Goal: Task Accomplishment & Management: Use online tool/utility

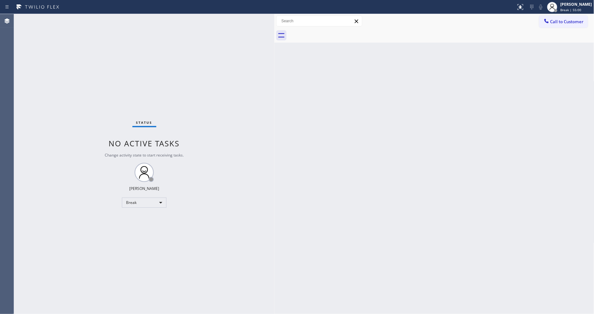
click at [316, 195] on div "Back to Dashboard Change Sender ID Customers Technicians Select a contact Outbo…" at bounding box center [434, 164] width 320 height 300
click at [571, 10] on span "Break | 57:54" at bounding box center [570, 10] width 21 height 4
click at [553, 43] on button "Unavailable" at bounding box center [563, 42] width 64 height 8
click at [582, 11] on span "Unavailable | 18:40" at bounding box center [575, 10] width 31 height 4
click at [559, 34] on button "Available" at bounding box center [563, 34] width 64 height 8
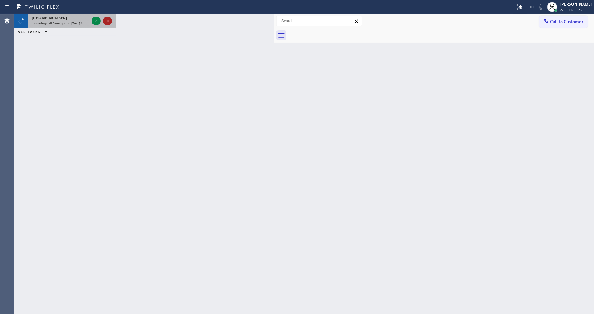
click at [107, 21] on icon at bounding box center [107, 21] width 3 height 3
drag, startPoint x: 106, startPoint y: 22, endPoint x: 100, endPoint y: 33, distance: 13.1
click at [106, 22] on icon at bounding box center [108, 21] width 8 height 8
click at [106, 23] on icon at bounding box center [108, 21] width 8 height 8
click at [107, 23] on icon at bounding box center [108, 21] width 8 height 8
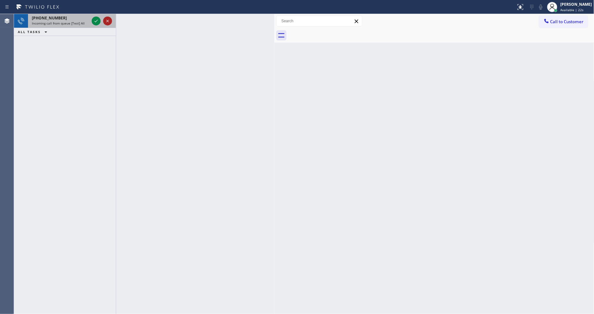
click at [107, 21] on icon at bounding box center [107, 21] width 3 height 3
click at [104, 22] on icon at bounding box center [108, 21] width 8 height 8
click at [93, 20] on icon at bounding box center [96, 21] width 8 height 8
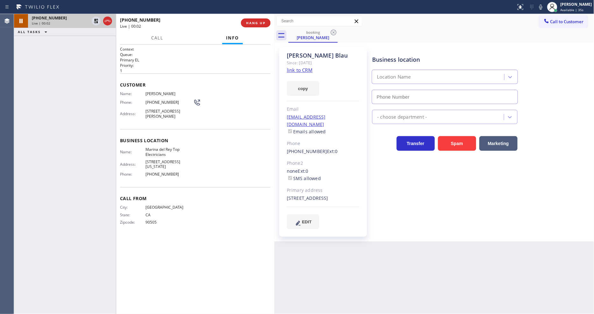
type input "[PHONE_NUMBER]"
click at [292, 68] on link "link to CRM" at bounding box center [300, 70] width 26 height 6
click at [253, 20] on button "HANG UP" at bounding box center [256, 22] width 30 height 9
click at [567, 8] on span "Available | 2:50" at bounding box center [572, 10] width 25 height 4
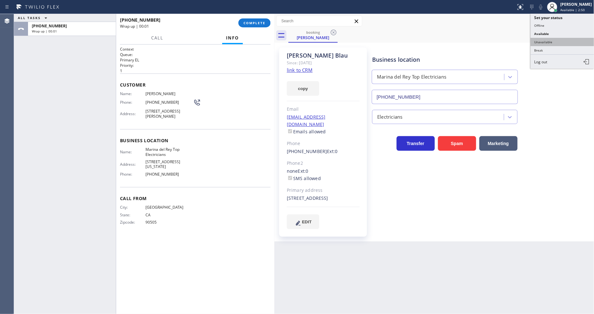
click at [556, 43] on button "Unavailable" at bounding box center [563, 42] width 64 height 8
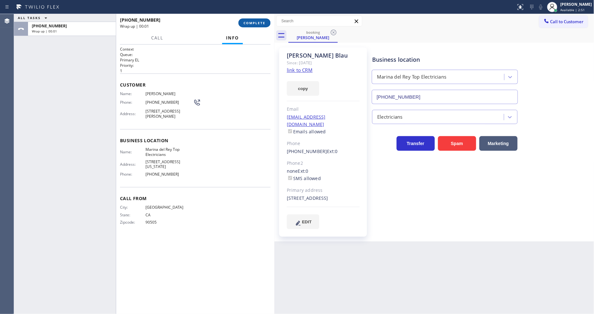
drag, startPoint x: 267, startPoint y: 26, endPoint x: 265, endPoint y: 23, distance: 3.4
click at [266, 26] on button "COMPLETE" at bounding box center [254, 22] width 32 height 9
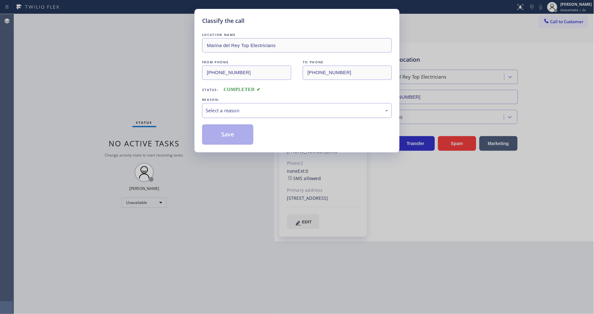
click at [209, 112] on div "Select a reason" at bounding box center [297, 110] width 190 height 15
click at [209, 131] on button "Save" at bounding box center [227, 134] width 51 height 20
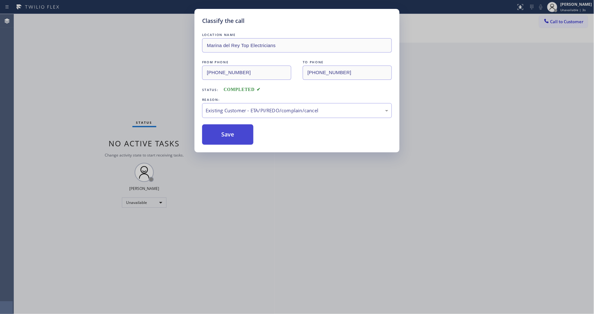
click at [209, 131] on button "Save" at bounding box center [227, 134] width 51 height 20
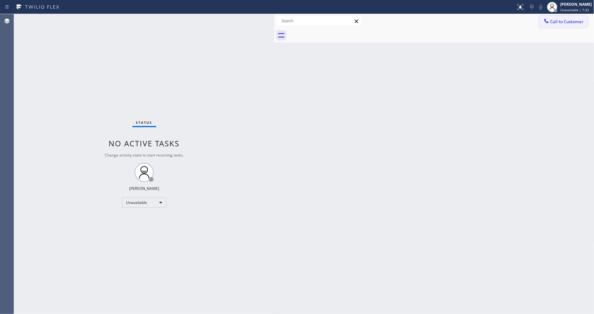
click at [565, 21] on span "Call to Customer" at bounding box center [566, 22] width 33 height 6
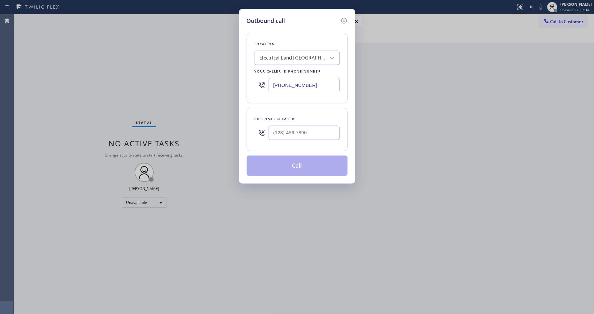
click at [288, 54] on div "Electrical Land [GEOGRAPHIC_DATA]" at bounding box center [293, 57] width 67 height 7
paste input "Applicance Repair SW FWD"
type input "Applicance Repair SW FWD"
click at [288, 67] on div "Applicance Repair SW FWD" at bounding box center [297, 71] width 85 height 11
type input "[PHONE_NUMBER]"
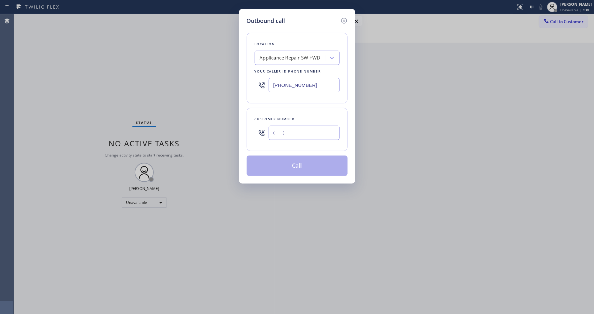
click at [287, 130] on input "(___) ___-____" at bounding box center [304, 133] width 71 height 14
paste input "408) 431-8212"
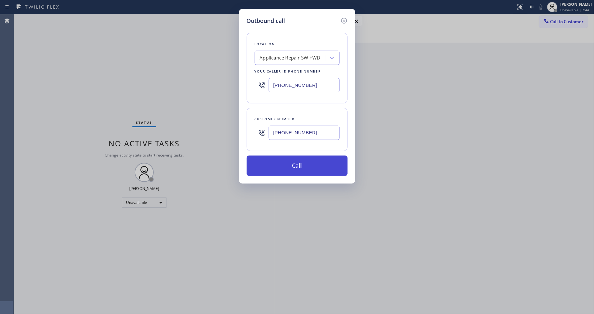
type input "[PHONE_NUMBER]"
click at [284, 165] on button "Call" at bounding box center [297, 166] width 101 height 20
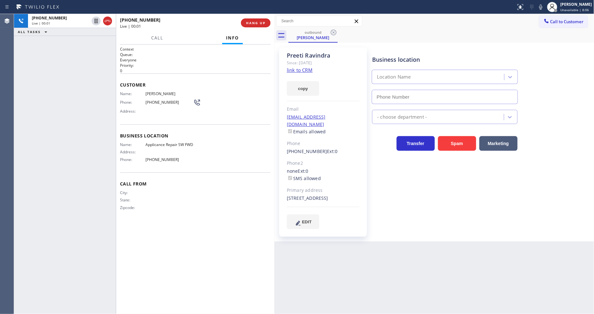
type input "[PHONE_NUMBER]"
click at [426, 209] on div "Business location Applicance Repair SW FWD [PHONE_NUMBER] Appliance Repair Regu…" at bounding box center [482, 138] width 222 height 178
click at [262, 20] on button "HANG UP" at bounding box center [256, 22] width 30 height 9
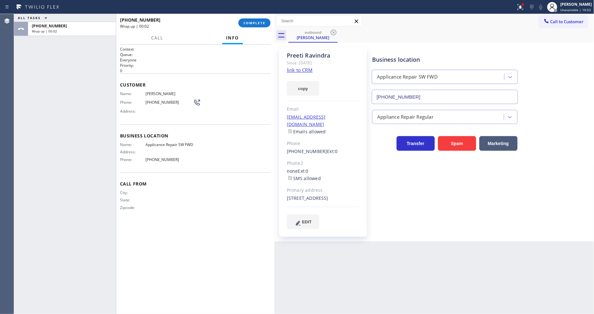
click at [250, 106] on div "Name: [PERSON_NAME] Phone: [PHONE_NUMBER] Address:" at bounding box center [195, 103] width 151 height 25
click at [264, 20] on button "COMPLETE" at bounding box center [254, 22] width 32 height 9
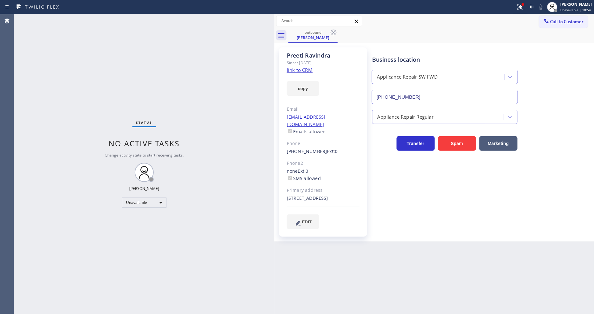
click at [252, 101] on div "Status No active tasks Change activity state to start receiving tasks. [PERSON_…" at bounding box center [144, 164] width 260 height 300
click at [330, 29] on icon at bounding box center [334, 33] width 8 height 8
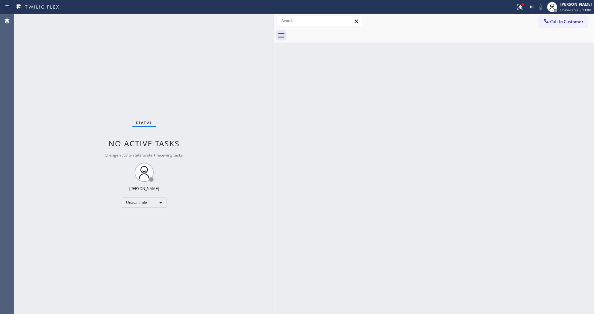
drag, startPoint x: 562, startPoint y: 24, endPoint x: 432, endPoint y: 37, distance: 131.2
click at [562, 23] on button "Call to Customer" at bounding box center [563, 22] width 49 height 12
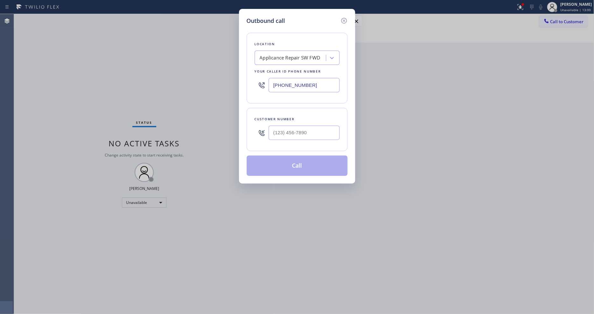
click at [297, 59] on div "Applicance Repair SW FWD" at bounding box center [291, 58] width 69 height 11
paste input "5 Star Appliance Repair"
type input "5 Star Appliance Repair"
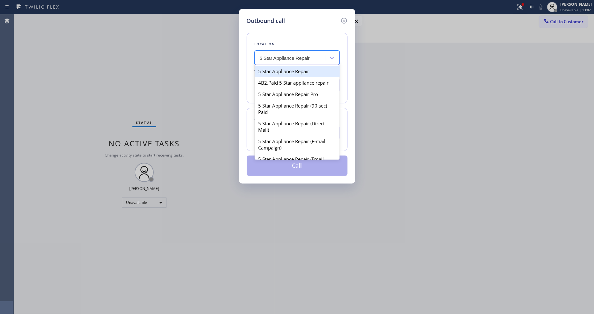
click at [279, 71] on div "5 Star Appliance Repair" at bounding box center [297, 71] width 85 height 11
type input "[PHONE_NUMBER]"
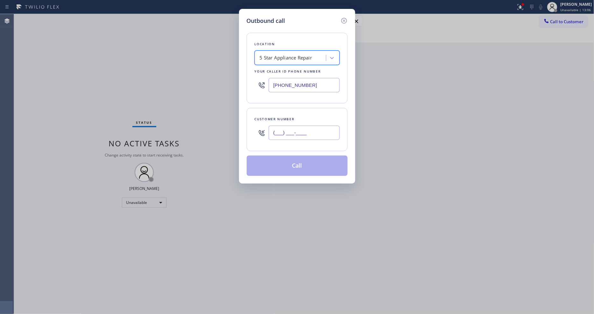
click at [297, 129] on input "(___) ___-____" at bounding box center [304, 133] width 71 height 14
paste input "217) 417-6562"
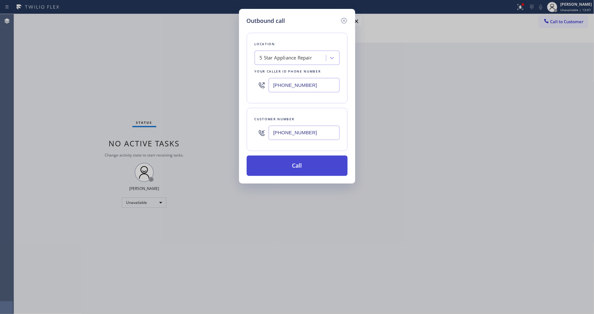
type input "[PHONE_NUMBER]"
click at [288, 165] on button "Call" at bounding box center [297, 166] width 101 height 20
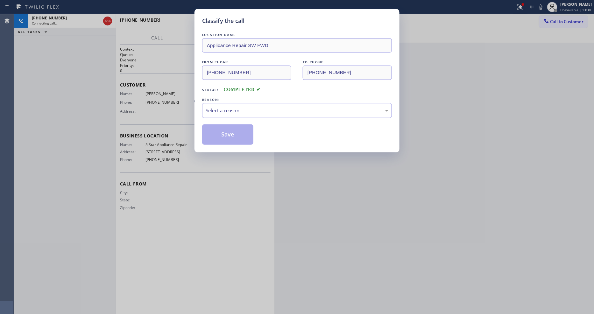
click at [395, 169] on div "Classify the call LOCATION NAME Applicance Repair SW FWD FROM PHONE [PHONE_NUMB…" at bounding box center [297, 157] width 594 height 314
click at [257, 107] on div "Select a reason" at bounding box center [297, 110] width 183 height 7
click at [227, 129] on button "Save" at bounding box center [227, 134] width 51 height 20
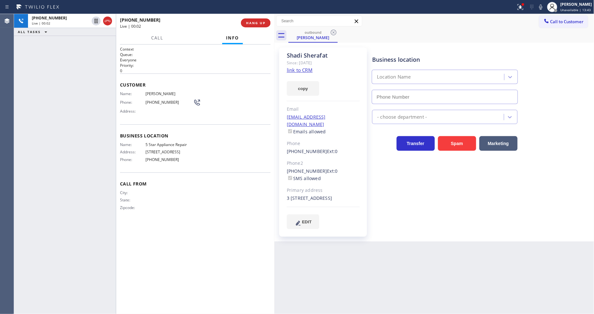
type input "[PHONE_NUMBER]"
click at [260, 24] on span "HANG UP" at bounding box center [255, 23] width 19 height 4
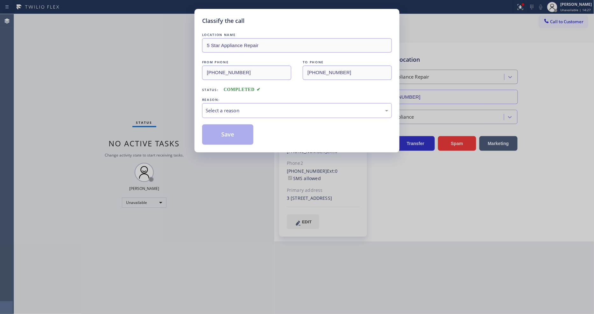
click at [233, 98] on div "REASON:" at bounding box center [297, 99] width 190 height 7
click at [230, 110] on div "Select a reason" at bounding box center [297, 110] width 183 height 7
click at [228, 131] on button "Save" at bounding box center [227, 134] width 51 height 20
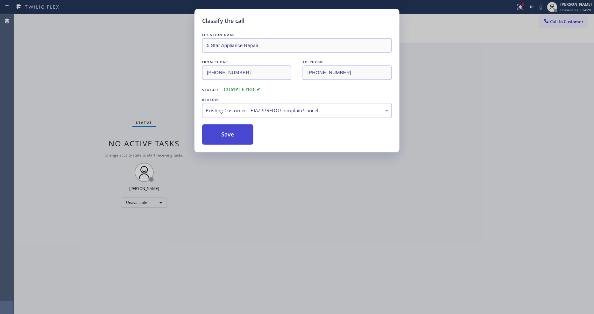
click at [228, 131] on button "Save" at bounding box center [227, 134] width 51 height 20
drag, startPoint x: 228, startPoint y: 131, endPoint x: 228, endPoint y: 10, distance: 121.3
click at [228, 131] on button "Save" at bounding box center [227, 134] width 51 height 20
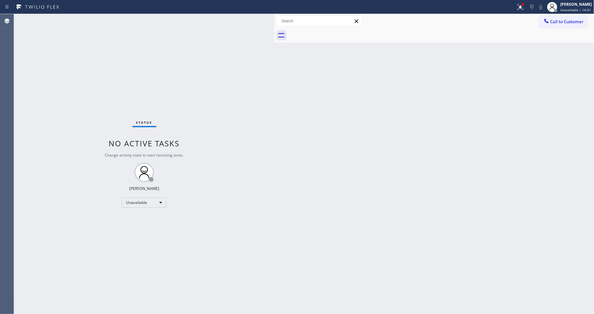
click at [536, 18] on div "Call to Customer Outbound call Location 5 Star Appliance Repair Your caller id …" at bounding box center [434, 21] width 320 height 11
click at [552, 25] on button "Call to Customer" at bounding box center [563, 22] width 49 height 12
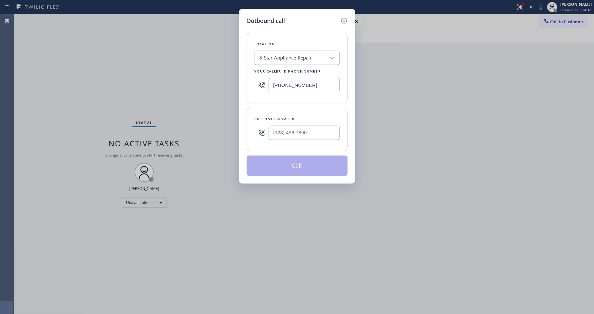
click at [292, 58] on div "5 Star Appliance Repair" at bounding box center [286, 57] width 53 height 7
paste input "American Service Alliance [GEOGRAPHIC_DATA]"
type input "American Service Alliance [GEOGRAPHIC_DATA]"
click at [281, 71] on div "American Service Alliance [GEOGRAPHIC_DATA]" at bounding box center [297, 75] width 85 height 18
type input "[PHONE_NUMBER]"
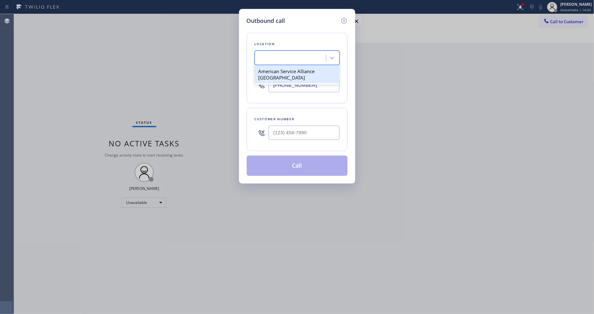
scroll to position [0, 1]
click at [280, 129] on input "text" at bounding box center [304, 133] width 71 height 14
paste input "954) 993-5772"
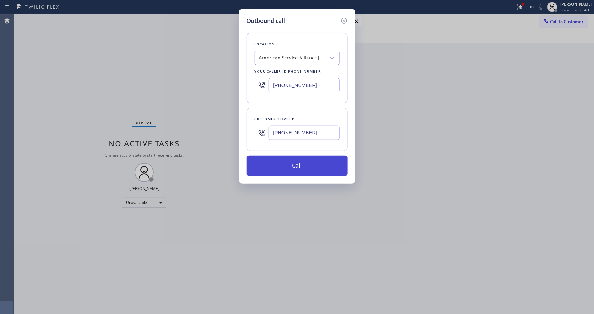
click at [280, 166] on button "Call" at bounding box center [297, 166] width 101 height 20
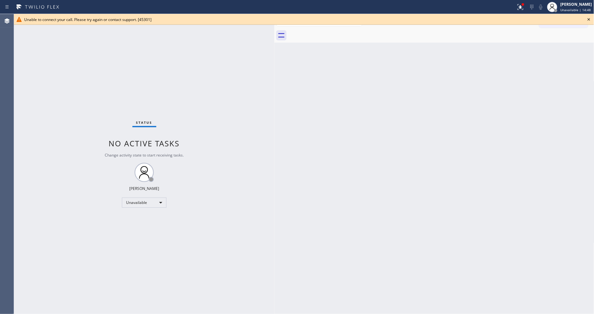
click at [587, 18] on icon at bounding box center [589, 20] width 8 height 8
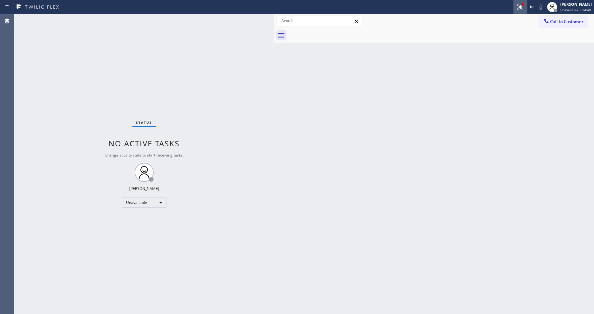
click at [523, 6] on icon at bounding box center [521, 7] width 6 height 6
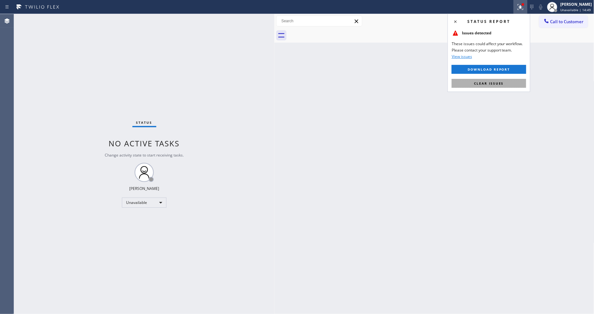
click at [513, 83] on button "Clear issues" at bounding box center [489, 83] width 74 height 9
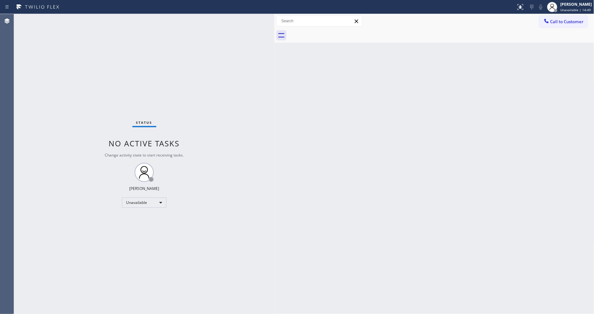
click at [569, 27] on button "Call to Customer" at bounding box center [563, 22] width 49 height 12
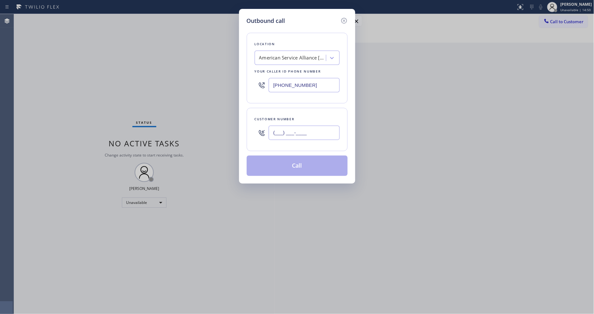
click at [282, 131] on input "(___) ___-____" at bounding box center [304, 133] width 71 height 14
paste input "954) 993-5772"
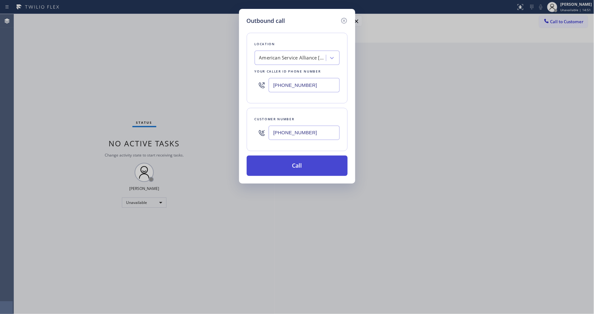
type input "[PHONE_NUMBER]"
drag, startPoint x: 278, startPoint y: 158, endPoint x: 257, endPoint y: 194, distance: 42.1
click at [278, 156] on button "Call" at bounding box center [297, 166] width 101 height 20
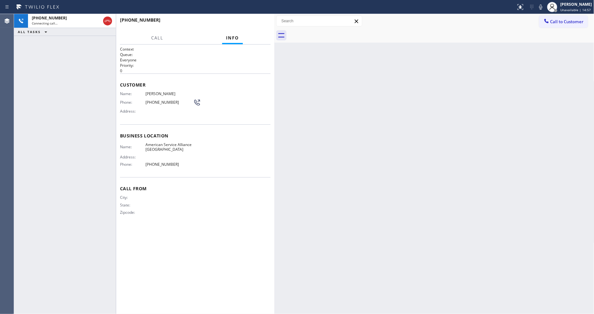
drag, startPoint x: 427, startPoint y: 205, endPoint x: 413, endPoint y: 206, distance: 14.7
click at [427, 205] on div "Back to Dashboard Change Sender ID Customers Technicians Select a contact Outbo…" at bounding box center [434, 164] width 320 height 300
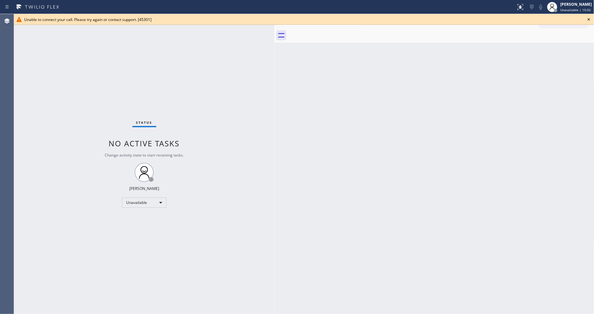
drag, startPoint x: 90, startPoint y: 72, endPoint x: 329, endPoint y: 68, distance: 239.1
click at [90, 71] on div "Status No active tasks Change activity state to start receiving tasks. [PERSON_…" at bounding box center [144, 164] width 260 height 300
click at [591, 20] on icon at bounding box center [589, 20] width 8 height 8
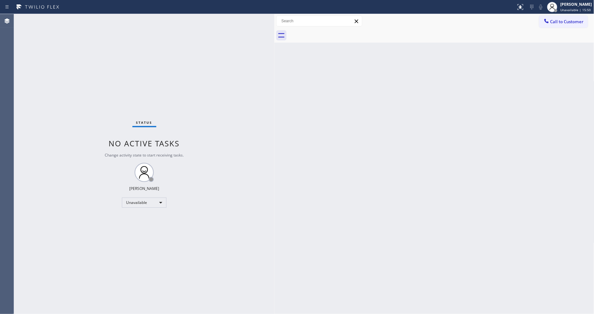
drag, startPoint x: 556, startPoint y: 22, endPoint x: 424, endPoint y: 30, distance: 132.0
click at [557, 22] on span "Call to Customer" at bounding box center [566, 22] width 33 height 6
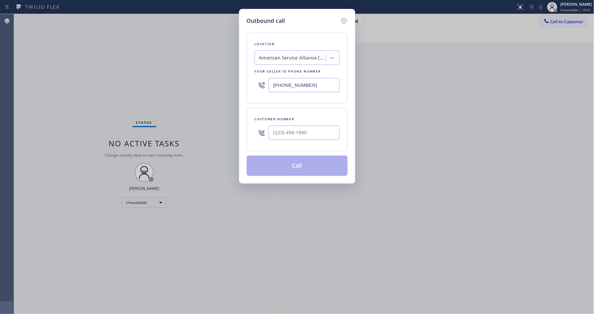
click at [303, 54] on div "American Service Alliance [GEOGRAPHIC_DATA]" at bounding box center [292, 57] width 67 height 7
paste input "5 Star Appliance Repair"
type input "5 Star Appliance Repair"
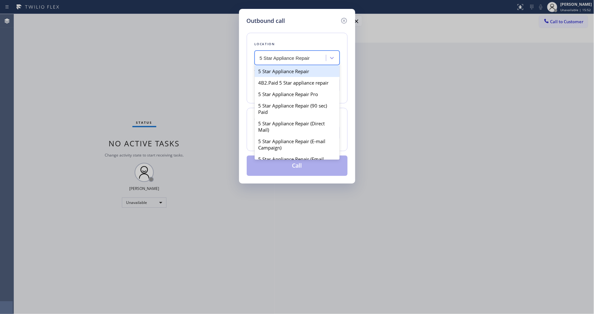
drag, startPoint x: 279, startPoint y: 71, endPoint x: 313, endPoint y: 314, distance: 244.9
click at [278, 71] on div "5 Star Appliance Repair" at bounding box center [297, 71] width 85 height 11
type input "[PHONE_NUMBER]"
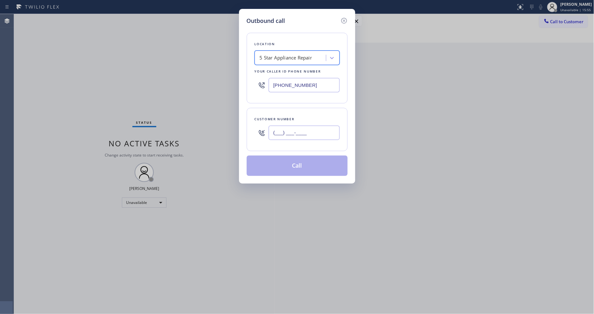
click at [295, 133] on input "(___) ___-____" at bounding box center [304, 133] width 71 height 14
paste input "949) 233-0438"
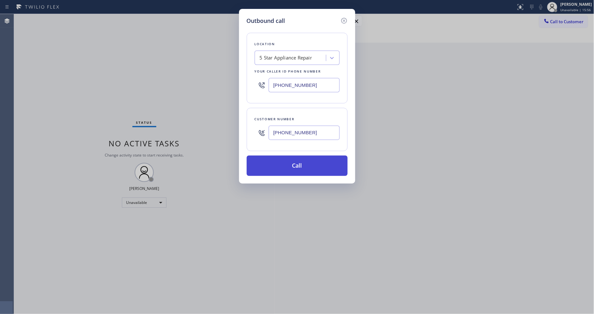
type input "[PHONE_NUMBER]"
click at [283, 161] on button "Call" at bounding box center [297, 166] width 101 height 20
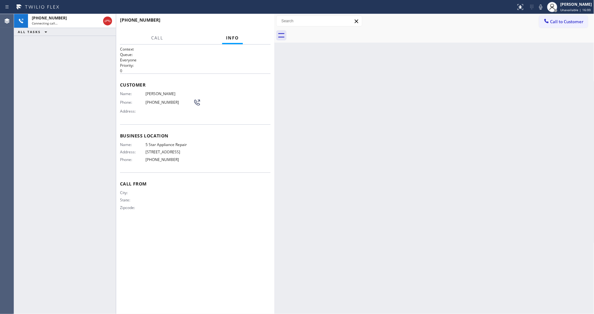
click at [144, 122] on div "Customer Name: [PERSON_NAME] Phone: [PHONE_NUMBER] Address:" at bounding box center [195, 99] width 151 height 51
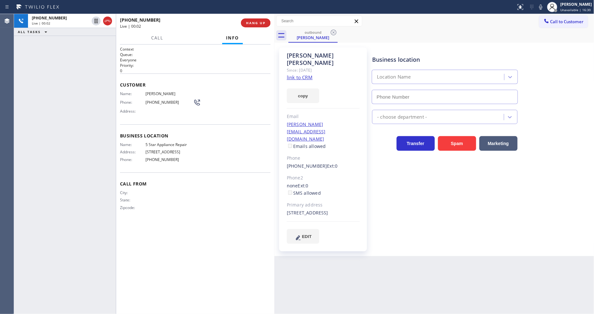
type input "[PHONE_NUMBER]"
click at [265, 25] on span "HANG UP" at bounding box center [255, 23] width 19 height 4
click at [264, 25] on span "HANG UP" at bounding box center [255, 23] width 19 height 4
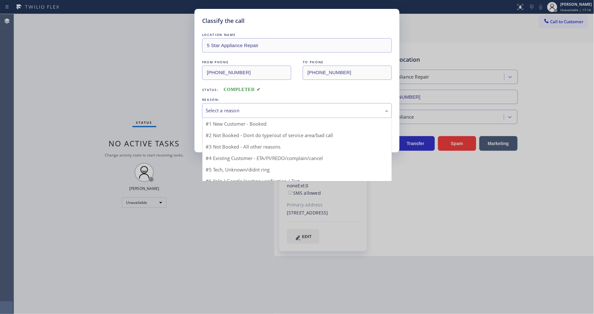
click at [225, 112] on div "Select a reason" at bounding box center [297, 110] width 183 height 7
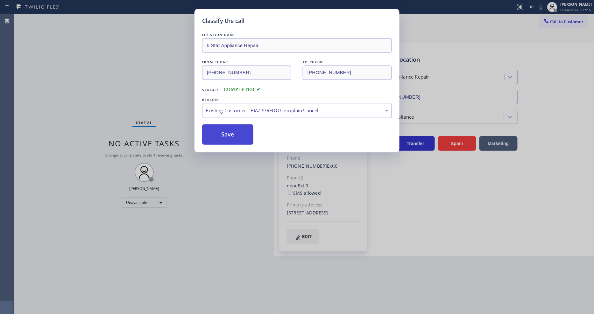
click at [223, 136] on button "Save" at bounding box center [227, 134] width 51 height 20
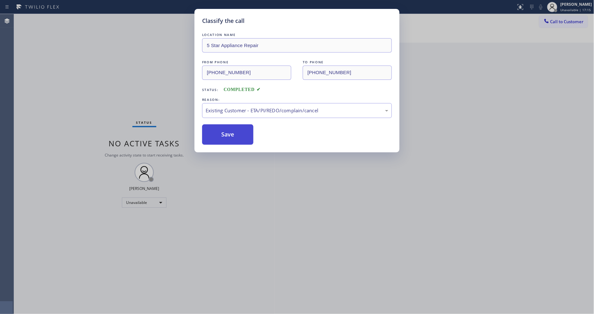
click at [223, 136] on button "Save" at bounding box center [227, 134] width 51 height 20
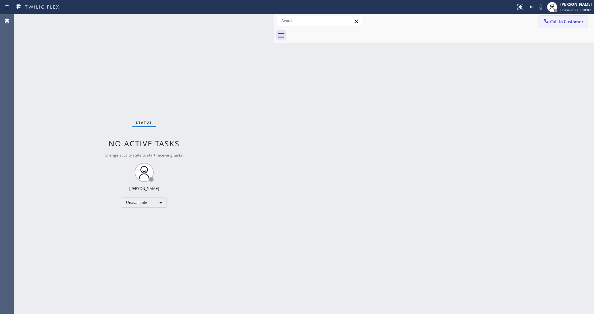
click at [555, 18] on button "Call to Customer" at bounding box center [563, 22] width 49 height 12
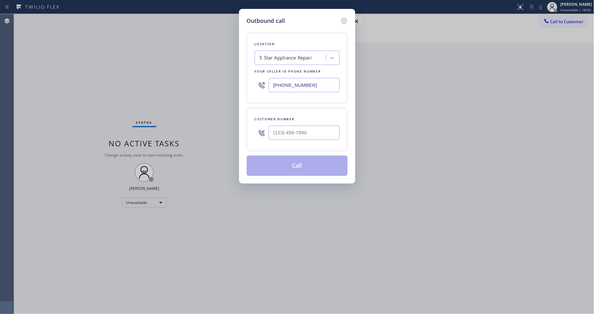
click at [272, 58] on div "5 Star Appliance Repair" at bounding box center [286, 57] width 53 height 7
paste input "Star Kitchenaid Repair(TFN)"
type input "Star Kitchenaid Repair(TFN)"
click at [272, 72] on div "Star Kitchenaid Repair(TFN)" at bounding box center [297, 71] width 85 height 11
type input "[PHONE_NUMBER]"
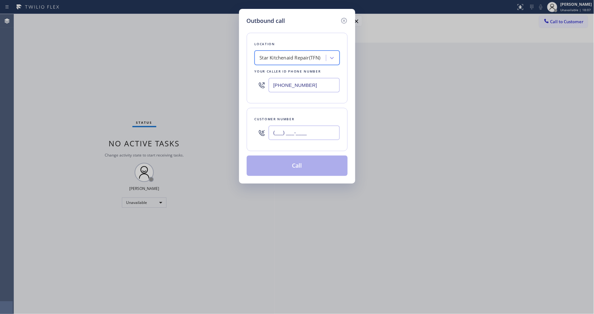
click at [314, 131] on input "(___) ___-____" at bounding box center [304, 133] width 71 height 14
paste input "714) 673-4535"
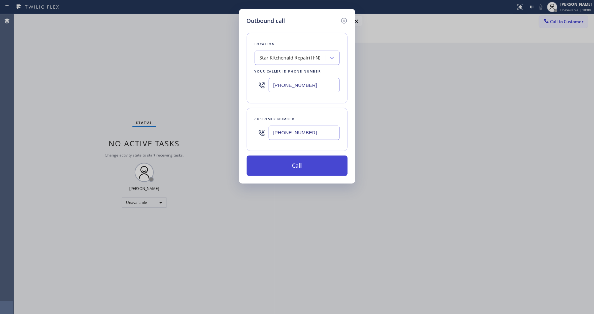
type input "[PHONE_NUMBER]"
click at [294, 165] on button "Call" at bounding box center [297, 166] width 101 height 20
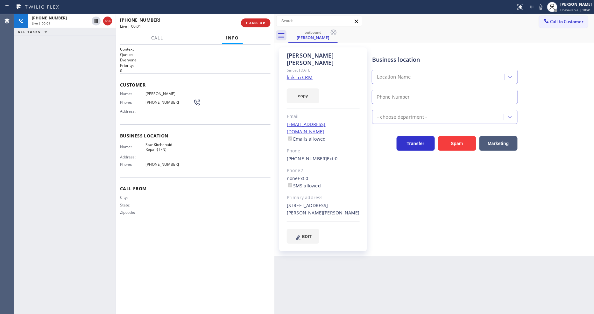
type input "[PHONE_NUMBER]"
click at [263, 23] on span "HANG UP" at bounding box center [255, 23] width 19 height 4
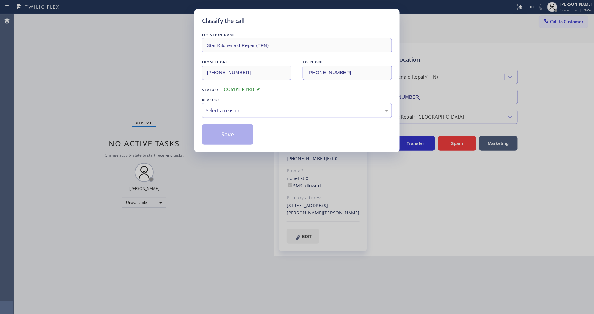
click at [233, 109] on div "Select a reason" at bounding box center [297, 110] width 183 height 7
click at [231, 129] on button "Save" at bounding box center [227, 134] width 51 height 20
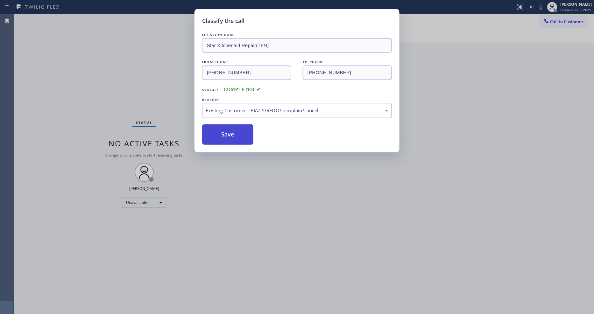
click at [231, 129] on button "Save" at bounding box center [227, 134] width 51 height 20
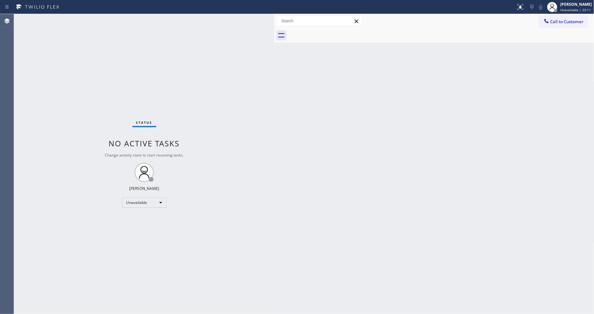
click at [574, 15] on div "Call to Customer Outbound call Location Star Kitchenaid Repair(TFN) Your caller…" at bounding box center [434, 21] width 320 height 14
click at [580, 4] on div "[PERSON_NAME]" at bounding box center [576, 4] width 32 height 5
click at [559, 33] on button "Available" at bounding box center [563, 34] width 64 height 8
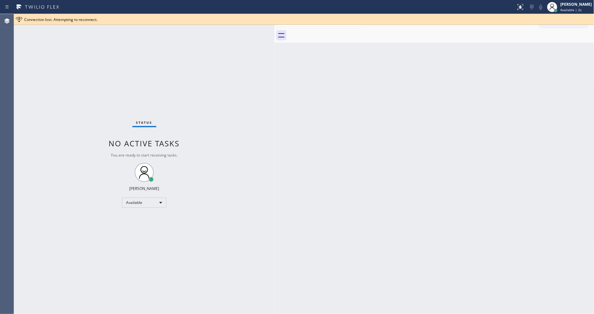
click at [108, 37] on div "Status No active tasks You are ready to start receiving tasks. [PERSON_NAME] Av…" at bounding box center [144, 164] width 260 height 300
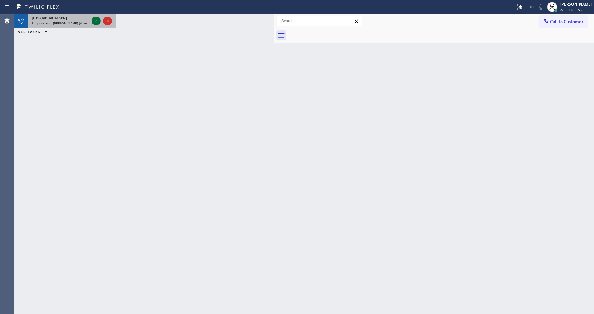
click at [95, 18] on icon at bounding box center [96, 21] width 8 height 8
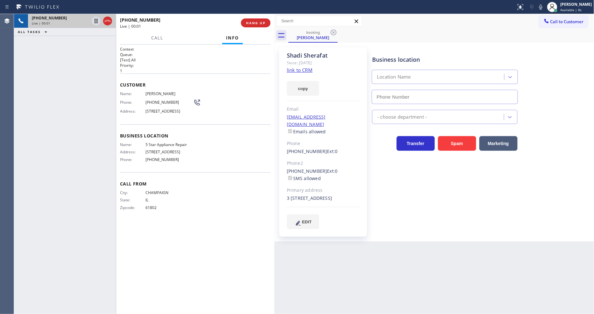
type input "[PHONE_NUMBER]"
click at [308, 69] on link "link to CRM" at bounding box center [300, 70] width 26 height 6
click at [260, 24] on span "HANG UP" at bounding box center [255, 23] width 19 height 4
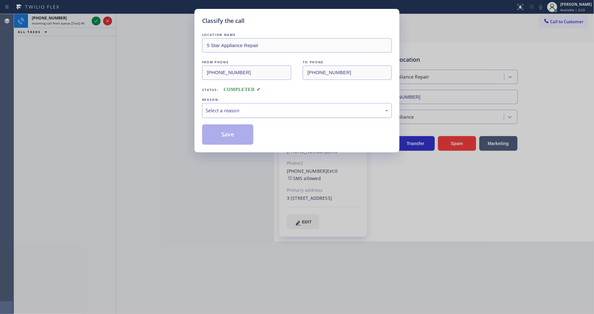
click at [231, 103] on div "Select a reason" at bounding box center [297, 110] width 190 height 15
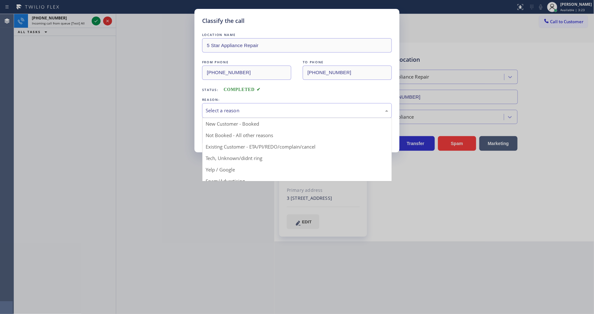
drag, startPoint x: 222, startPoint y: 151, endPoint x: 222, endPoint y: 144, distance: 7.3
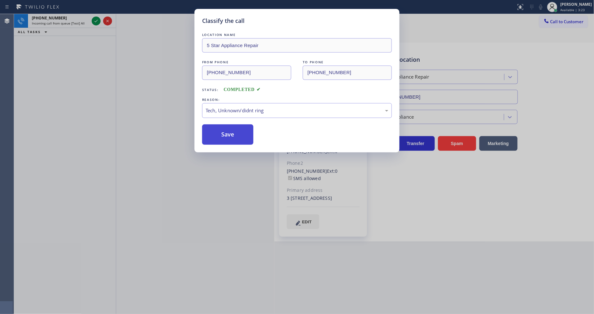
click at [223, 135] on button "Save" at bounding box center [227, 134] width 51 height 20
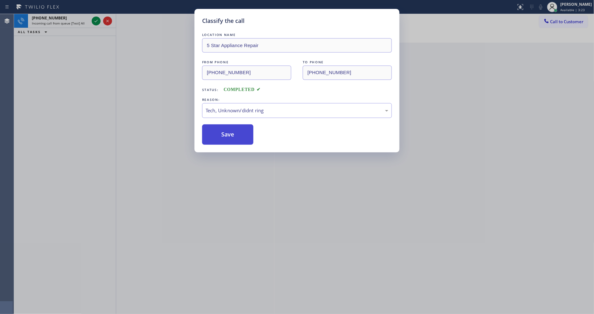
click at [223, 135] on button "Save" at bounding box center [227, 134] width 51 height 20
drag, startPoint x: 223, startPoint y: 135, endPoint x: 531, endPoint y: 61, distance: 316.5
click at [223, 135] on button "Save" at bounding box center [227, 134] width 51 height 20
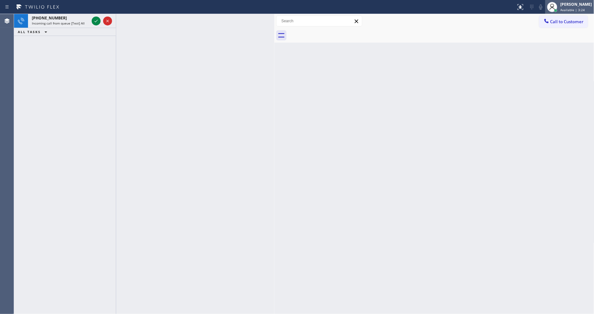
click at [566, 6] on div "[PERSON_NAME]" at bounding box center [576, 4] width 32 height 5
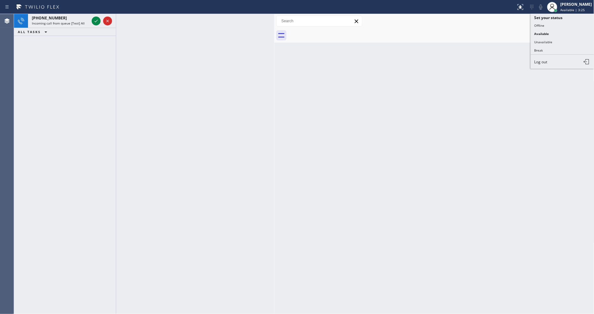
click at [546, 46] on button "Unavailable" at bounding box center [563, 42] width 64 height 8
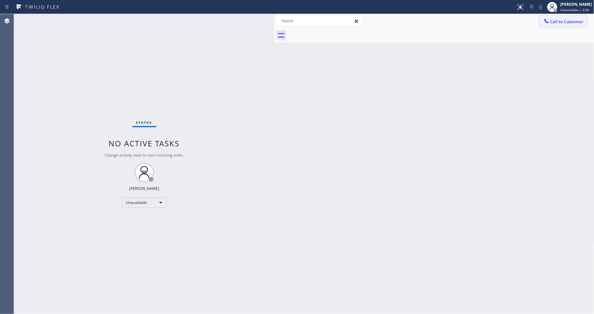
click at [541, 20] on button "Call to Customer" at bounding box center [563, 22] width 49 height 12
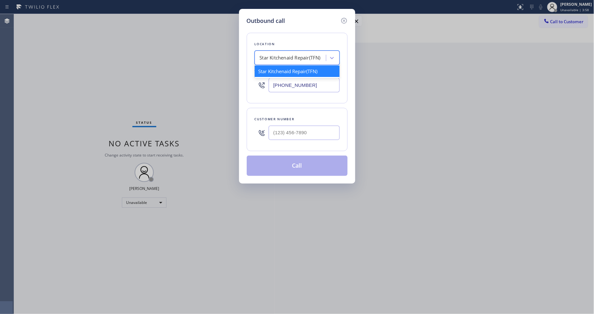
click at [289, 54] on div "Star Kitchenaid Repair(TFN)" at bounding box center [290, 57] width 61 height 7
paste input "Viking Repair Service ([GEOGRAPHIC_DATA], Google Ads)"
type input "Viking Repair Service ([GEOGRAPHIC_DATA], Google Ads)"
click at [285, 70] on div "4B2.Paid Viking Repair Service ([GEOGRAPHIC_DATA], Google Ads)" at bounding box center [297, 75] width 85 height 18
type input "[PHONE_NUMBER]"
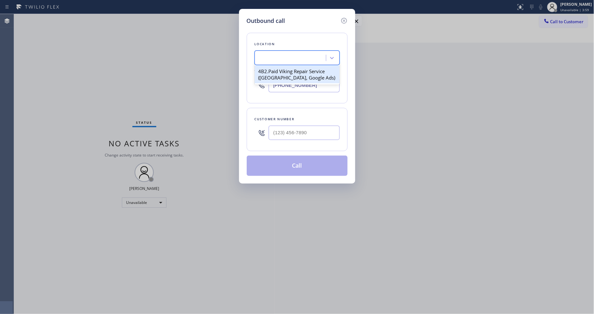
scroll to position [0, 1]
click at [285, 132] on input "text" at bounding box center [304, 133] width 71 height 14
paste input "909) 306-4738"
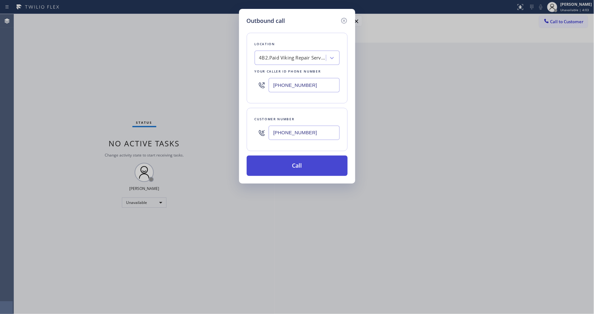
type input "[PHONE_NUMBER]"
click at [279, 157] on button "Call" at bounding box center [297, 166] width 101 height 20
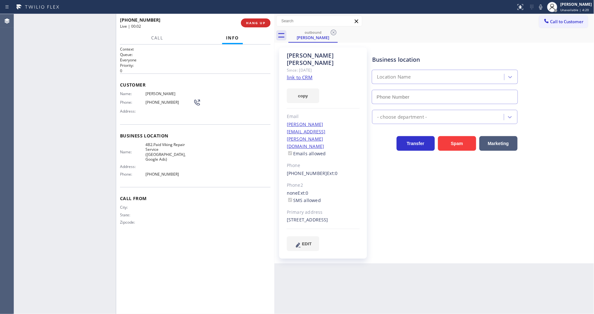
type input "[PHONE_NUMBER]"
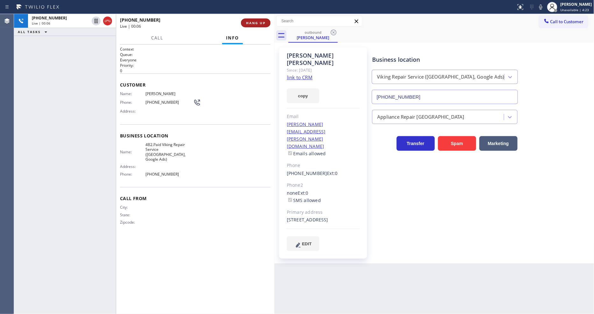
click at [261, 20] on button "HANG UP" at bounding box center [256, 22] width 30 height 9
click at [262, 21] on span "HANG UP" at bounding box center [255, 23] width 19 height 4
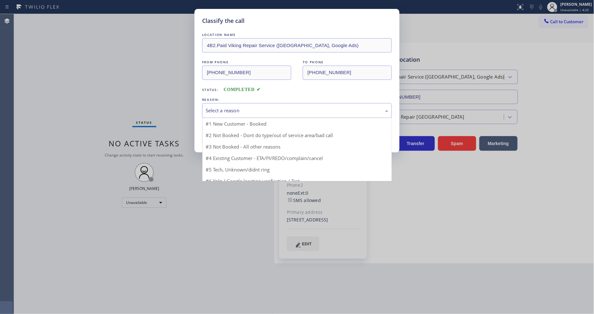
click at [230, 107] on div "Select a reason" at bounding box center [297, 110] width 183 height 7
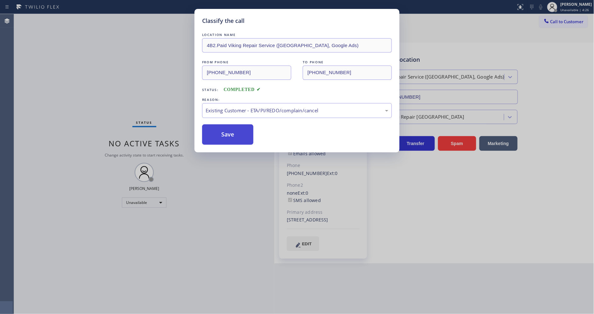
click at [230, 130] on button "Save" at bounding box center [227, 134] width 51 height 20
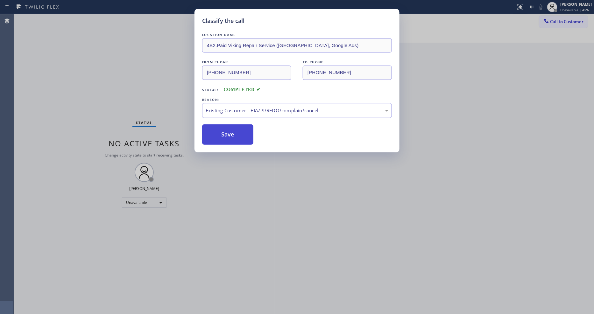
click at [230, 130] on button "Save" at bounding box center [227, 134] width 51 height 20
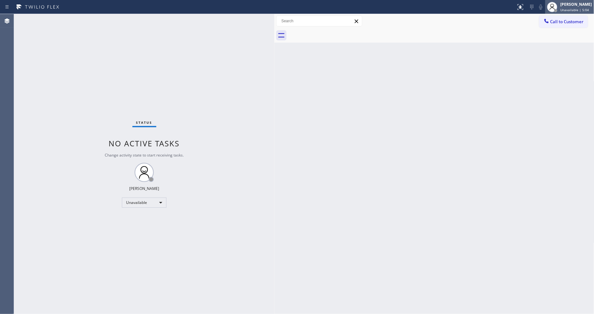
click at [556, 13] on div at bounding box center [552, 7] width 14 height 14
click at [575, 21] on button "Call to Customer" at bounding box center [563, 22] width 49 height 12
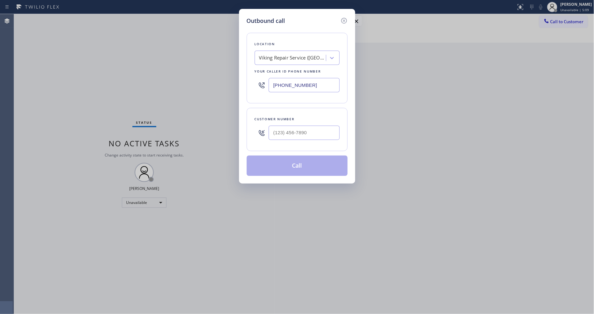
click at [293, 59] on div "Viking Repair Service ([GEOGRAPHIC_DATA], Google Ads)" at bounding box center [292, 57] width 67 height 7
paste input "LR Electrical Services"
type input "LR Electrical Services"
click at [279, 71] on div "LR Electrical Services" at bounding box center [297, 71] width 85 height 11
type input "[PHONE_NUMBER]"
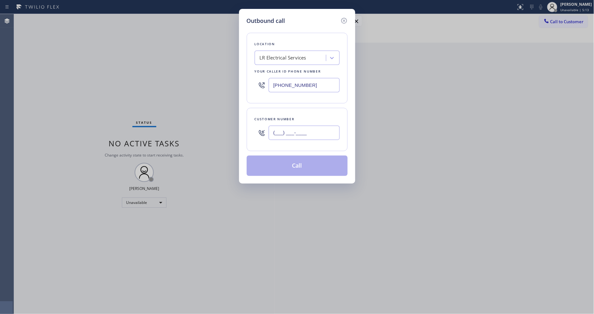
click at [290, 131] on input "(___) ___-____" at bounding box center [304, 133] width 71 height 14
paste input "831) 750-0832"
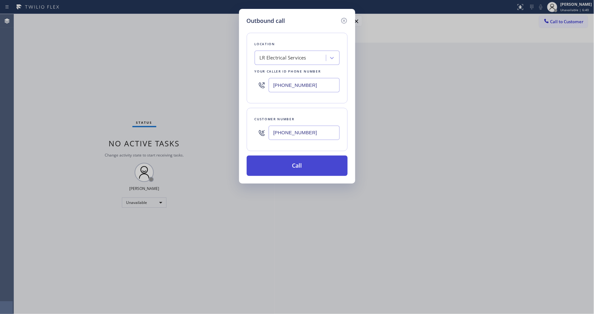
click at [284, 159] on button "Call" at bounding box center [297, 166] width 101 height 20
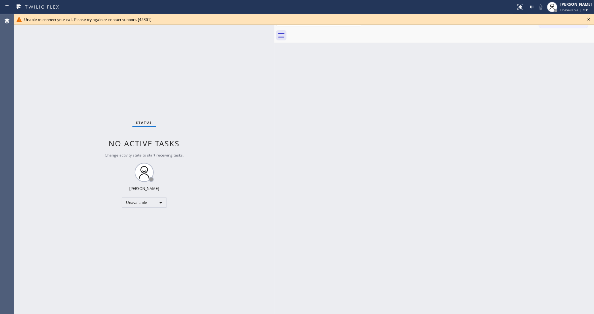
click at [593, 19] on div "Unable to connect your call. Please try again or contact support. [45301]" at bounding box center [304, 19] width 580 height 11
click at [590, 18] on icon at bounding box center [589, 20] width 8 height 8
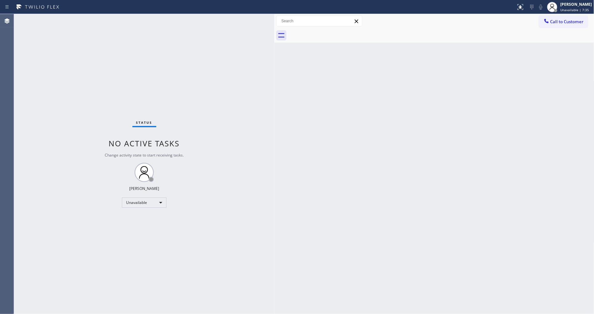
click at [406, 130] on div "Back to Dashboard Change Sender ID Customers Technicians Select a contact Outbo…" at bounding box center [434, 164] width 320 height 300
click at [547, 20] on icon at bounding box center [546, 21] width 6 height 6
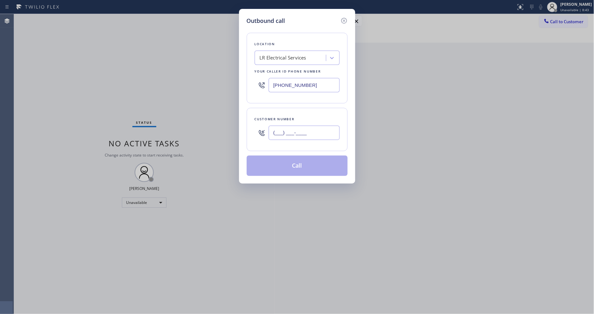
click at [303, 130] on input "(___) ___-____" at bounding box center [304, 133] width 71 height 14
paste input "831) 750-0832"
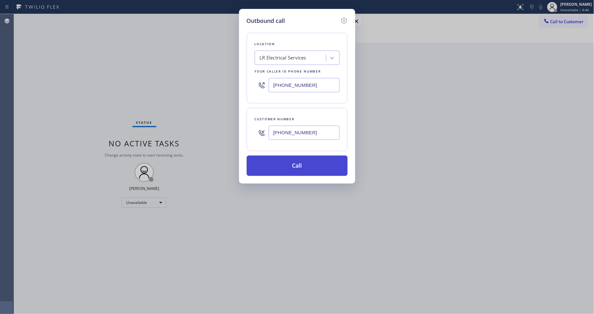
click at [302, 163] on button "Call" at bounding box center [297, 166] width 101 height 20
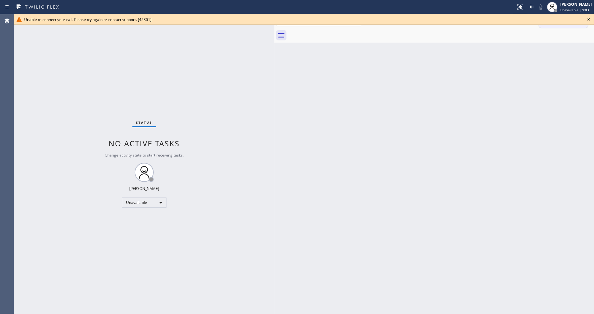
drag, startPoint x: 591, startPoint y: 19, endPoint x: 587, endPoint y: 18, distance: 4.9
click at [590, 18] on icon at bounding box center [589, 20] width 8 height 8
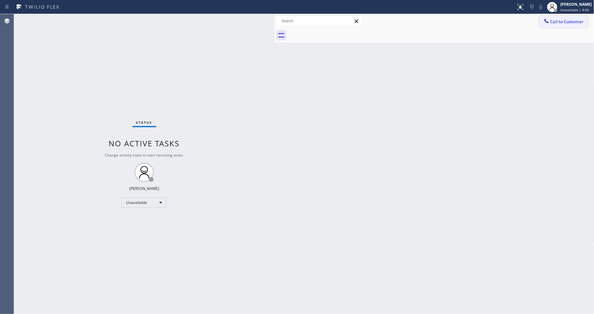
drag, startPoint x: 580, startPoint y: 22, endPoint x: 406, endPoint y: 99, distance: 190.4
click at [578, 22] on button "Call to Customer" at bounding box center [563, 22] width 49 height 12
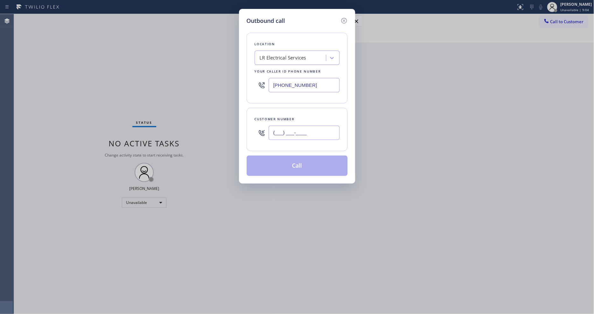
click at [308, 136] on input "(___) ___-____" at bounding box center [304, 133] width 71 height 14
paste input "text"
click at [300, 131] on input "(___) ___-____" at bounding box center [304, 133] width 71 height 14
paste input "text"
type input "(___) ___-____"
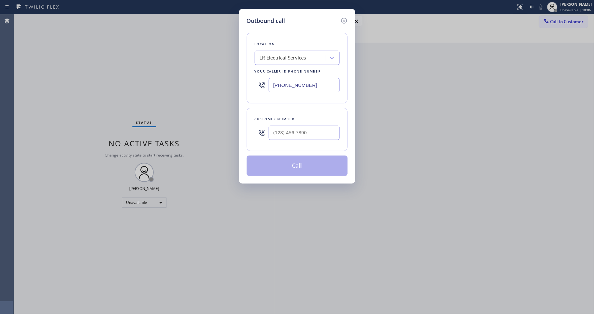
type input "(___) ___-____"
click at [305, 54] on div "LR Electrical Services" at bounding box center [283, 57] width 46 height 7
paste input "Top Sub Zero Appliance Repair"
type input "Top Sub Zero Appliance Repair"
click at [276, 71] on div "Top Sub Zero Appliance Repair" at bounding box center [297, 71] width 85 height 11
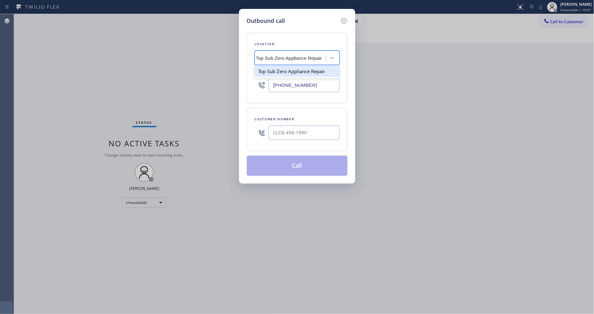
type input "[PHONE_NUMBER]"
click at [286, 134] on input "(___) ___-____" at bounding box center [304, 133] width 71 height 14
paste input "650) 303-3316"
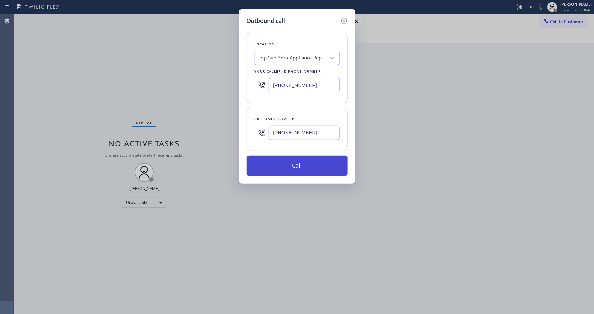
type input "[PHONE_NUMBER]"
click at [276, 170] on button "Call" at bounding box center [297, 166] width 101 height 20
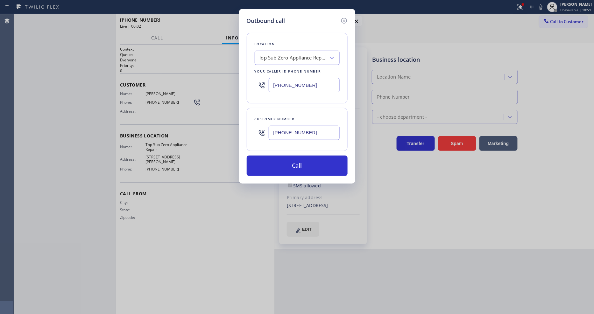
type input "[PHONE_NUMBER]"
click at [344, 19] on icon at bounding box center [344, 21] width 8 height 8
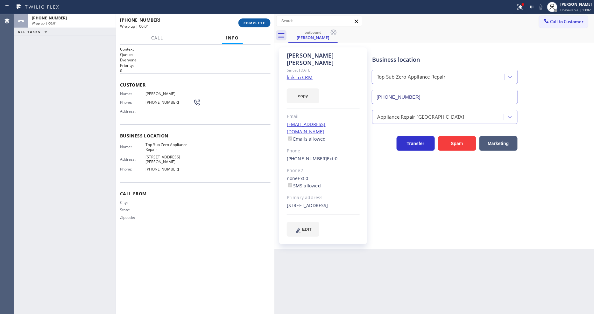
click at [253, 23] on span "COMPLETE" at bounding box center [254, 23] width 22 height 4
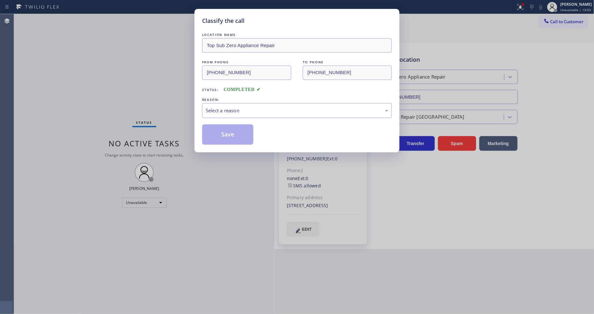
click at [245, 110] on div "Select a reason" at bounding box center [297, 110] width 183 height 7
click at [231, 132] on button "Save" at bounding box center [227, 134] width 51 height 20
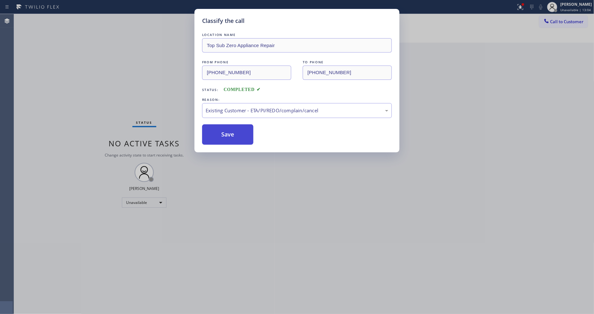
click at [231, 132] on button "Save" at bounding box center [227, 134] width 51 height 20
click at [231, 132] on div "Classify the call LOCATION NAME Pasadena Electrician Masters FROM PHONE [PHONE_…" at bounding box center [304, 164] width 580 height 300
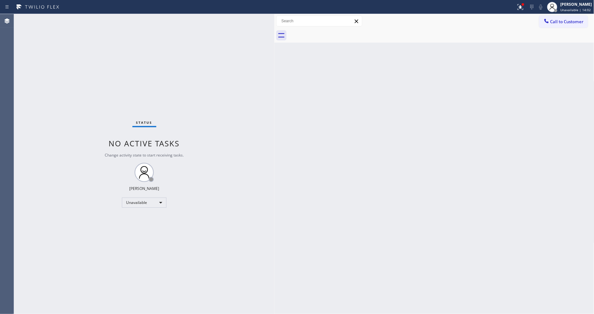
drag, startPoint x: 567, startPoint y: 26, endPoint x: 560, endPoint y: 25, distance: 6.8
click at [567, 26] on button "Call to Customer" at bounding box center [563, 22] width 49 height 12
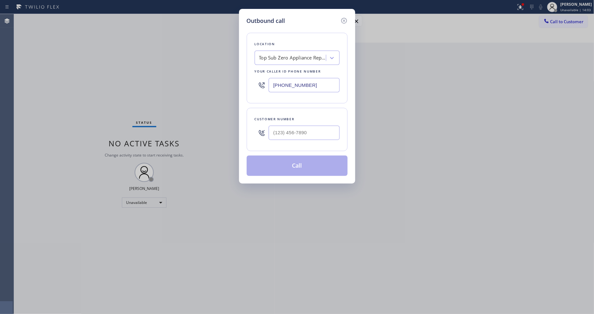
click at [274, 56] on div "Top Sub Zero Appliance Repair" at bounding box center [292, 57] width 67 height 7
paste input "Viking Appliancerepair Pros (Google Ads, [GEOGRAPHIC_DATA])"
type input "Viking Appliancerepair Pros (Google Ads, [GEOGRAPHIC_DATA])"
click at [272, 74] on div "4B2.Paid Viking Appliancerepair Pros (Google Ads, LA)" at bounding box center [297, 75] width 85 height 18
type input "[PHONE_NUMBER]"
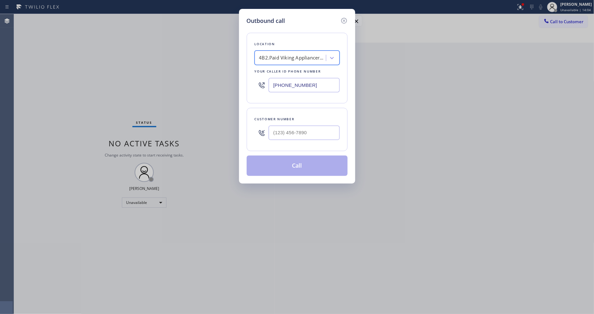
scroll to position [0, 1]
click at [282, 132] on input "(___) ___-____" at bounding box center [304, 133] width 71 height 14
paste input "310) 926-4389"
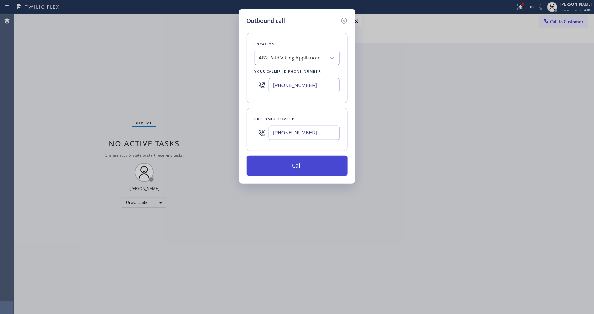
type input "[PHONE_NUMBER]"
click at [277, 165] on button "Call" at bounding box center [297, 166] width 101 height 20
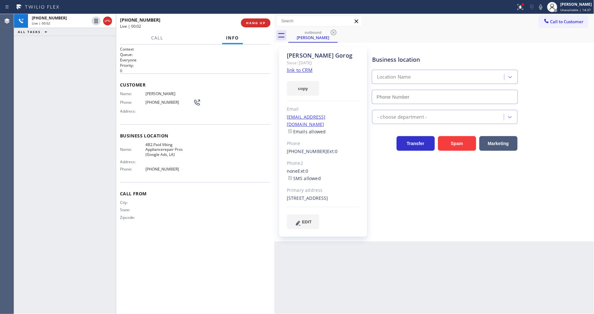
type input "[PHONE_NUMBER]"
click at [259, 21] on span "HANG UP" at bounding box center [255, 23] width 19 height 4
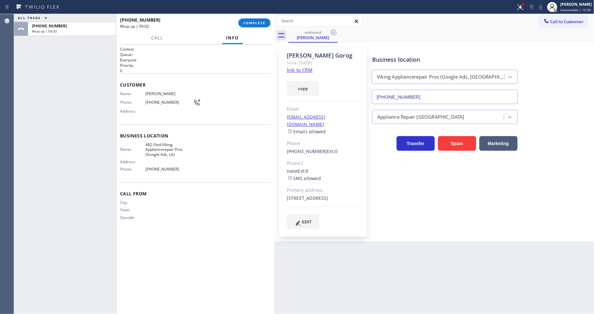
drag, startPoint x: 256, startPoint y: 22, endPoint x: 243, endPoint y: 110, distance: 89.0
click at [256, 22] on span "COMPLETE" at bounding box center [254, 23] width 22 height 4
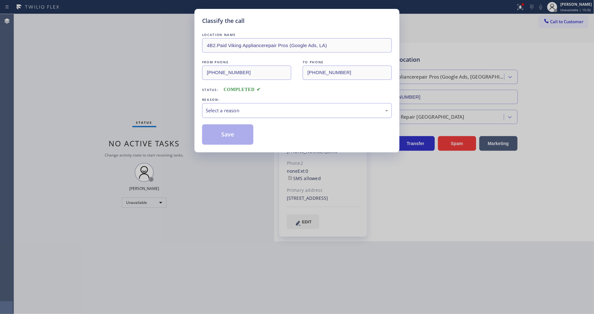
click at [243, 109] on div "Select a reason" at bounding box center [297, 110] width 183 height 7
drag, startPoint x: 229, startPoint y: 157, endPoint x: 228, endPoint y: 128, distance: 29.0
click at [228, 128] on button "Save" at bounding box center [227, 134] width 51 height 20
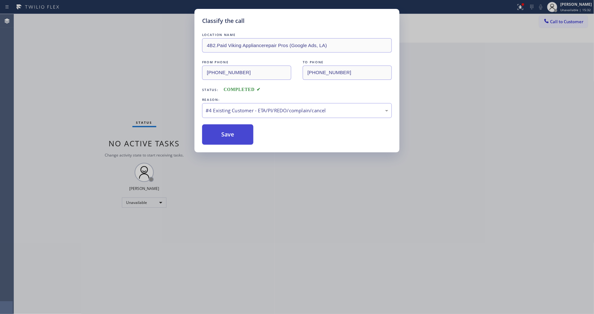
click at [228, 128] on button "Save" at bounding box center [227, 134] width 51 height 20
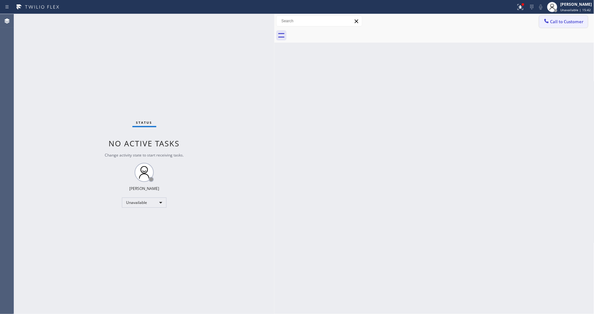
click at [555, 24] on button "Call to Customer" at bounding box center [563, 22] width 49 height 12
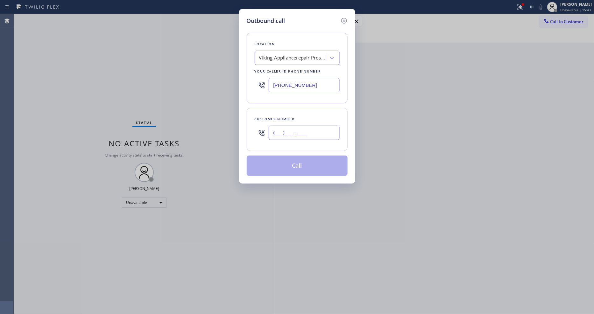
click at [301, 128] on input "(___) ___-____" at bounding box center [304, 133] width 71 height 14
paste input "310) 686-5934"
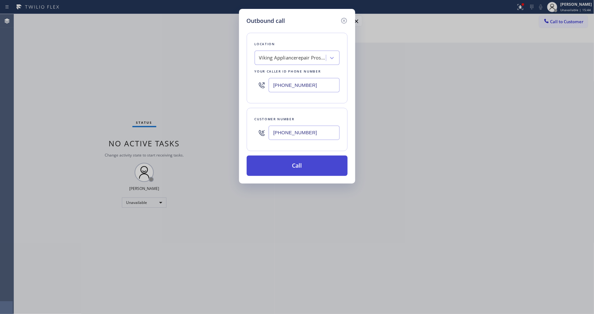
type input "[PHONE_NUMBER]"
click at [287, 167] on button "Call" at bounding box center [297, 166] width 101 height 20
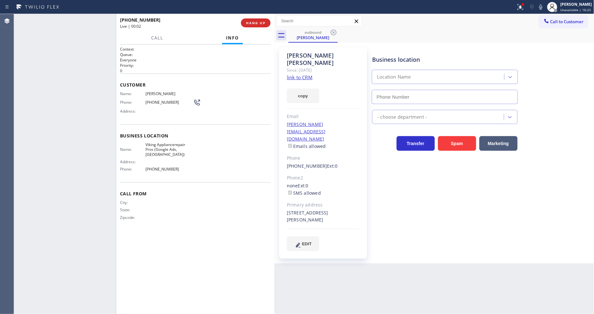
type input "[PHONE_NUMBER]"
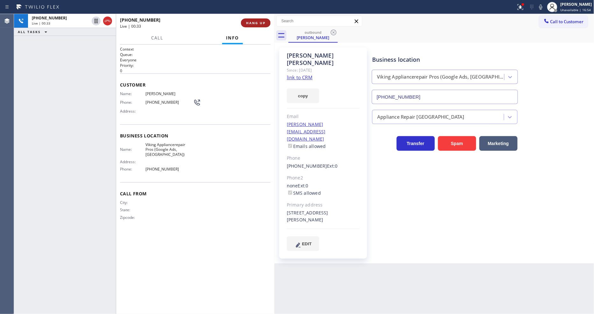
click at [254, 23] on span "HANG UP" at bounding box center [255, 23] width 19 height 4
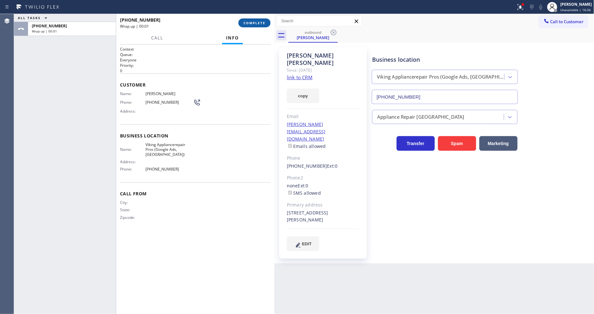
click at [255, 21] on span "COMPLETE" at bounding box center [254, 23] width 22 height 4
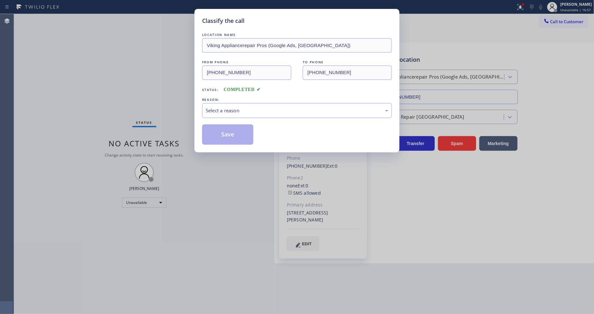
click at [242, 97] on div "REASON:" at bounding box center [297, 99] width 190 height 7
drag, startPoint x: 241, startPoint y: 107, endPoint x: 239, endPoint y: 113, distance: 6.6
click at [241, 107] on div "Select a reason" at bounding box center [297, 110] width 183 height 7
drag, startPoint x: 230, startPoint y: 147, endPoint x: 230, endPoint y: 129, distance: 18.1
click at [230, 129] on button "Save" at bounding box center [227, 134] width 51 height 20
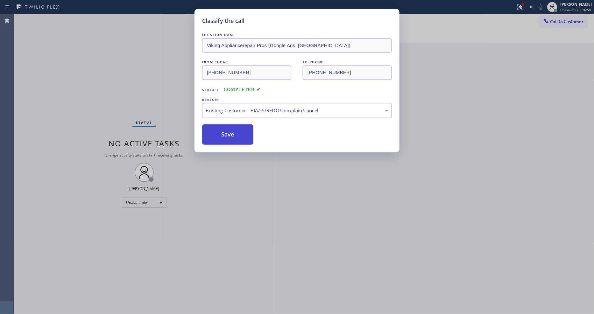
click at [230, 128] on button "Save" at bounding box center [227, 134] width 51 height 20
click at [231, 128] on button "Save" at bounding box center [227, 134] width 51 height 20
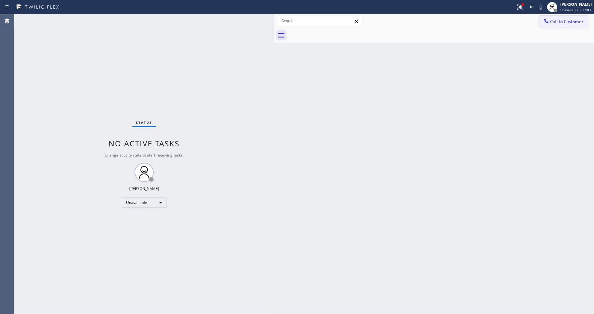
click at [555, 25] on button "Call to Customer" at bounding box center [563, 22] width 49 height 12
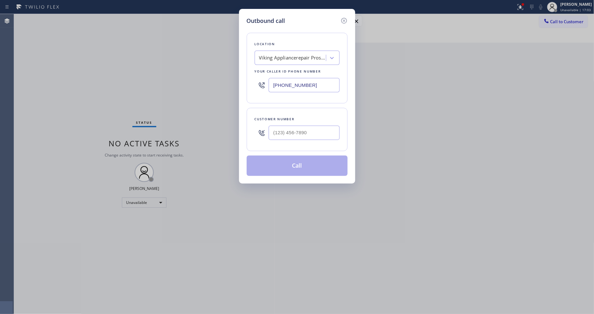
click at [291, 56] on div "Viking Appliancerepair Pros (Google Ads, [GEOGRAPHIC_DATA])" at bounding box center [292, 57] width 67 height 7
paste input "Best Brooklyn Heating and AC Repair"
type input "Best Brooklyn Heating and AC Repair"
click at [278, 68] on div "Best Brooklyn Heating and AC Repair" at bounding box center [297, 75] width 85 height 18
type input "[PHONE_NUMBER]"
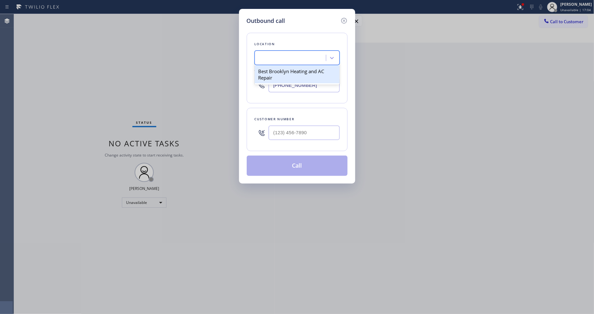
scroll to position [0, 1]
click at [298, 133] on input "(___) ___-____" at bounding box center [304, 133] width 71 height 14
paste input "917) 658-5563"
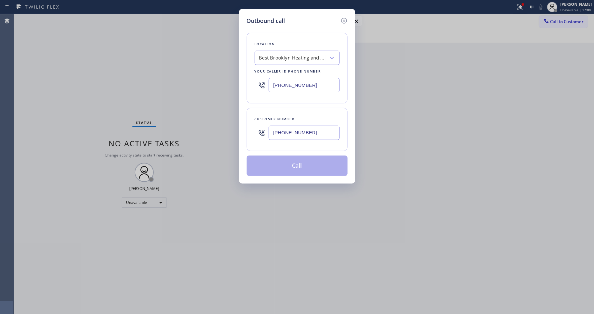
type input "[PHONE_NUMBER]"
drag, startPoint x: 287, startPoint y: 170, endPoint x: 262, endPoint y: 285, distance: 118.0
click at [287, 170] on button "Call" at bounding box center [297, 166] width 101 height 20
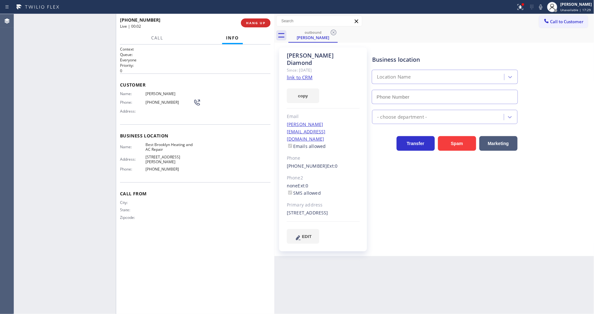
type input "[PHONE_NUMBER]"
drag, startPoint x: 546, startPoint y: 6, endPoint x: 469, endPoint y: 81, distance: 107.6
click at [545, 6] on icon at bounding box center [541, 7] width 8 height 8
click at [260, 25] on button "HANG UP" at bounding box center [256, 22] width 30 height 9
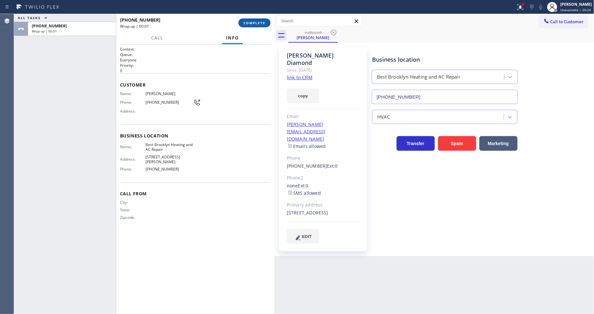
click at [260, 23] on span "COMPLETE" at bounding box center [254, 23] width 22 height 4
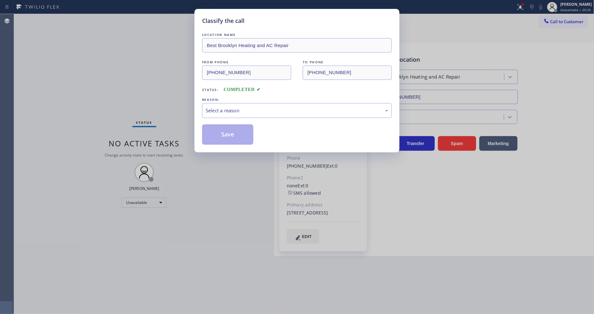
click at [233, 107] on div "Select a reason" at bounding box center [297, 110] width 183 height 7
click at [236, 130] on button "Save" at bounding box center [227, 134] width 51 height 20
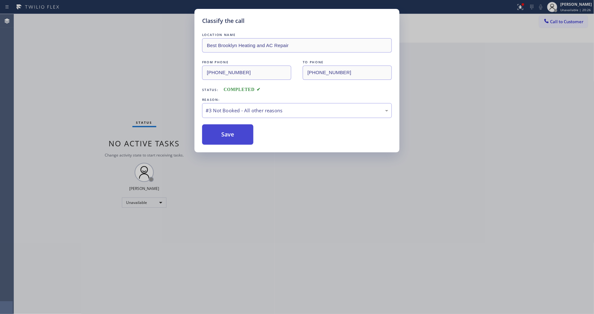
click at [236, 130] on button "Save" at bounding box center [227, 134] width 51 height 20
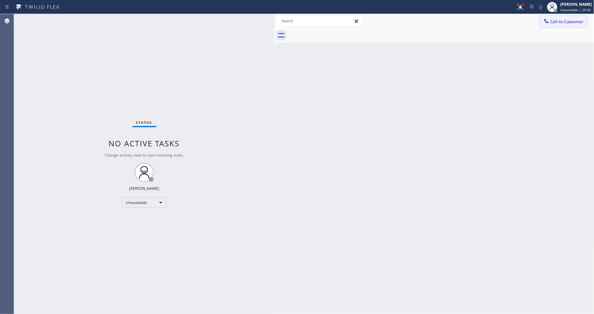
click at [549, 18] on icon at bounding box center [546, 21] width 6 height 6
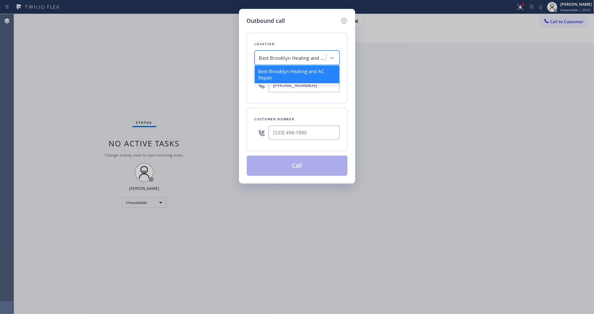
click at [309, 59] on div "Best Brooklyn Heating and AC Repair" at bounding box center [292, 57] width 67 height 7
paste input "Viking Appliance Repair"
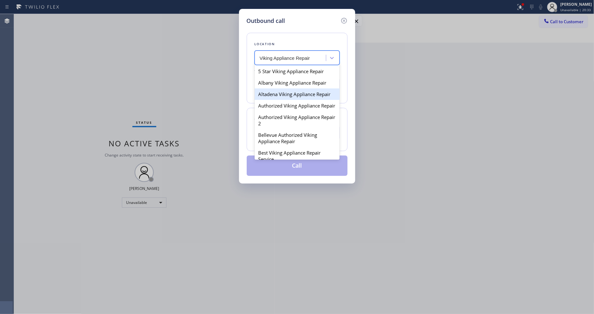
scroll to position [35, 0]
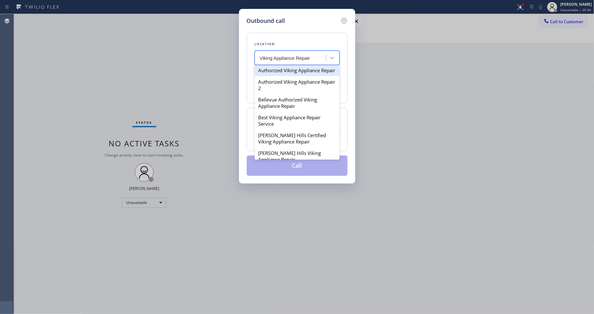
type input "Viking Appliance Repair"
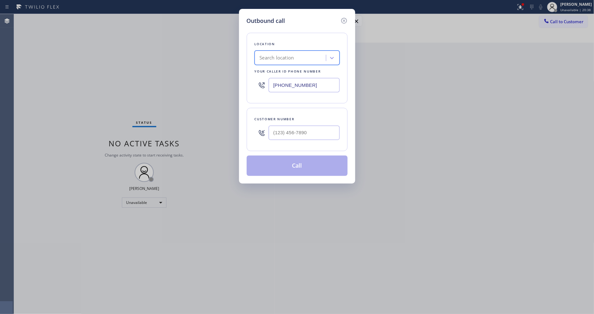
click at [317, 81] on input "[PHONE_NUMBER]" at bounding box center [304, 85] width 71 height 14
paste input "206) 257-3257"
type input "[PHONE_NUMBER]"
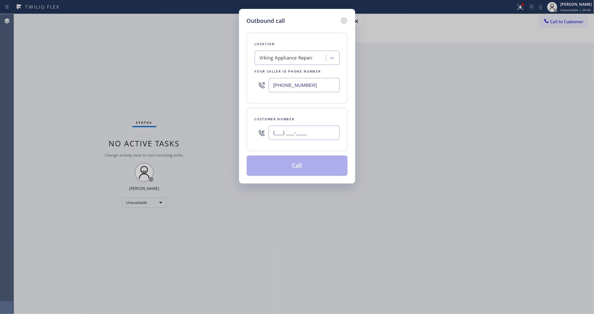
click at [291, 133] on input "(___) ___-____" at bounding box center [304, 133] width 71 height 14
paste input "206) 403-8766"
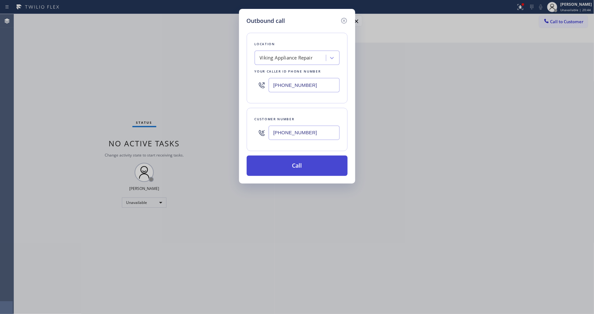
type input "[PHONE_NUMBER]"
drag, startPoint x: 284, startPoint y: 166, endPoint x: 290, endPoint y: 208, distance: 42.8
click at [283, 166] on button "Call" at bounding box center [297, 166] width 101 height 20
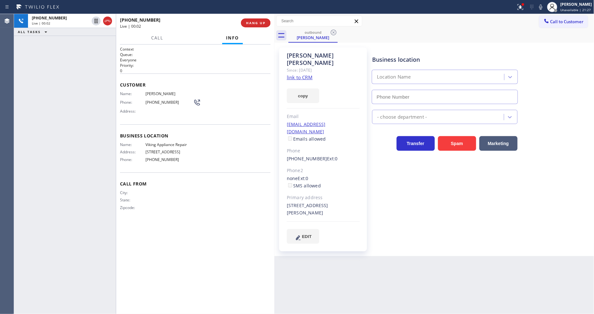
type input "[PHONE_NUMBER]"
click at [264, 21] on span "HANG UP" at bounding box center [255, 23] width 19 height 4
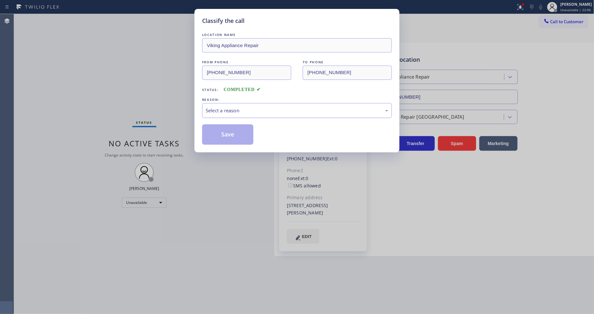
click at [222, 113] on div "Select a reason" at bounding box center [297, 110] width 190 height 15
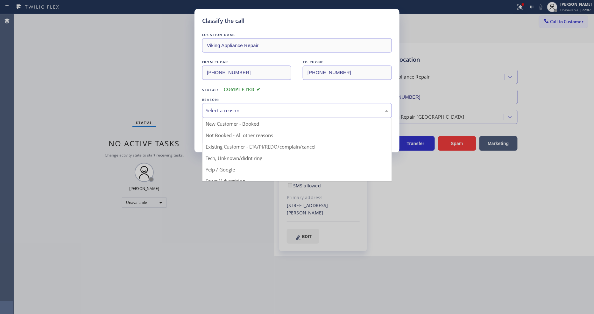
drag, startPoint x: 227, startPoint y: 147, endPoint x: 226, endPoint y: 135, distance: 12.4
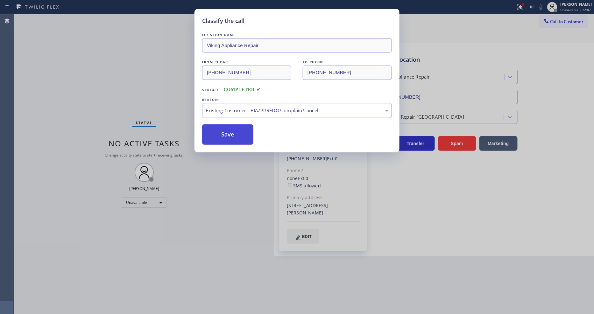
click at [226, 132] on button "Save" at bounding box center [227, 134] width 51 height 20
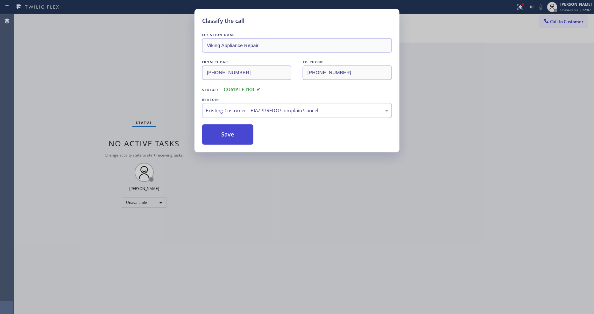
click at [226, 132] on button "Save" at bounding box center [227, 134] width 51 height 20
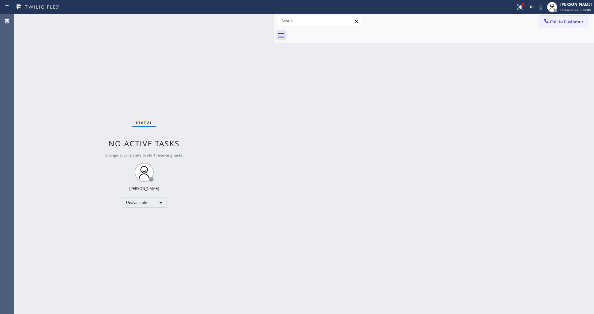
click at [564, 26] on button "Call to Customer" at bounding box center [563, 22] width 49 height 12
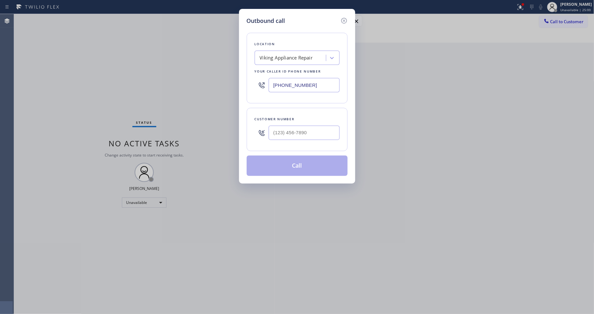
click at [285, 56] on div "Viking Appliance Repair" at bounding box center [286, 57] width 53 height 7
paste input "to follow up -- advance appointment"
type input "to follow up -- advance appointment"
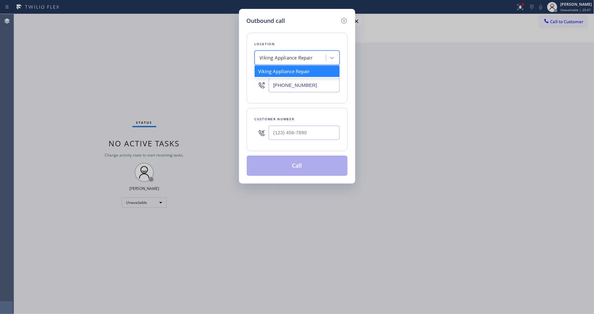
click at [287, 56] on div "Viking Appliance Repair" at bounding box center [286, 57] width 53 height 7
paste input "La Jolla Heating and Air Conditioning"
type input "La Jolla Heating and Air Conditioning"
click at [281, 66] on div "La Jolla Heating and Air Conditioning" at bounding box center [297, 75] width 85 height 18
type input "[PHONE_NUMBER]"
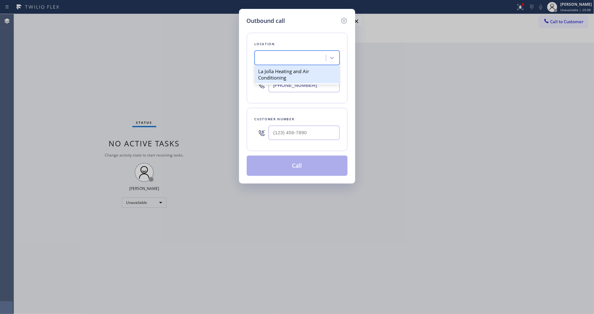
scroll to position [0, 1]
click at [279, 126] on input "(___) ___-____" at bounding box center [304, 133] width 71 height 14
paste input "253) 223-7783"
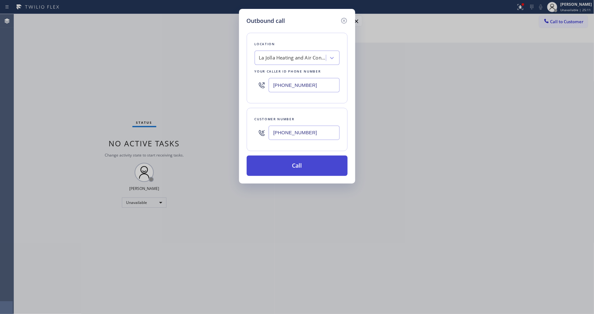
type input "[PHONE_NUMBER]"
click at [272, 166] on button "Call" at bounding box center [297, 166] width 101 height 20
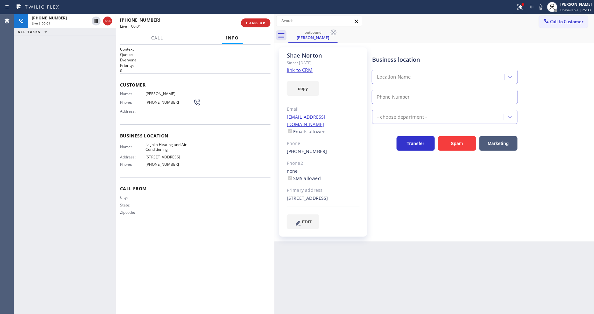
type input "[PHONE_NUMBER]"
click at [260, 25] on span "HANG UP" at bounding box center [255, 23] width 19 height 4
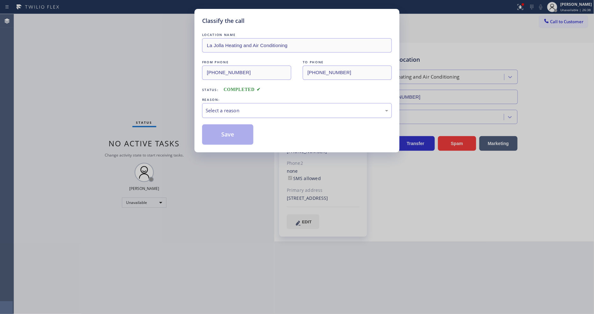
drag, startPoint x: 225, startPoint y: 105, endPoint x: 229, endPoint y: 115, distance: 9.8
click at [225, 107] on div "Select a reason" at bounding box center [297, 110] width 183 height 7
click at [229, 134] on button "Save" at bounding box center [227, 134] width 51 height 20
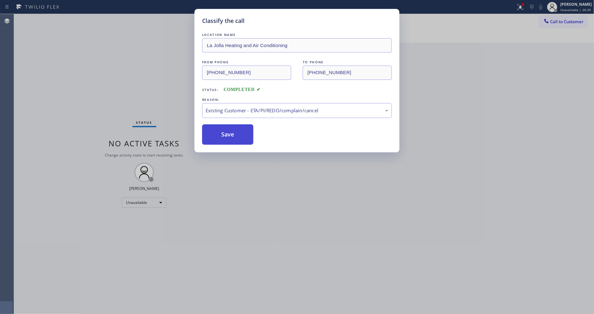
click at [229, 134] on button "Save" at bounding box center [227, 134] width 51 height 20
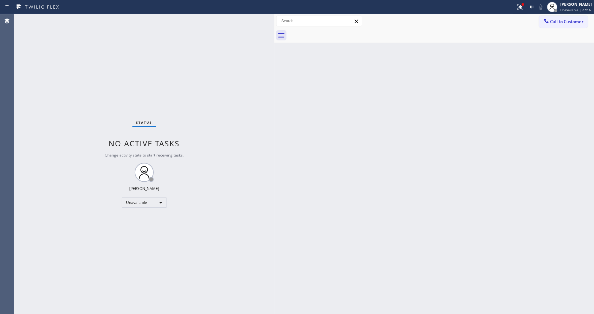
click at [557, 20] on button "Call to Customer" at bounding box center [563, 22] width 49 height 12
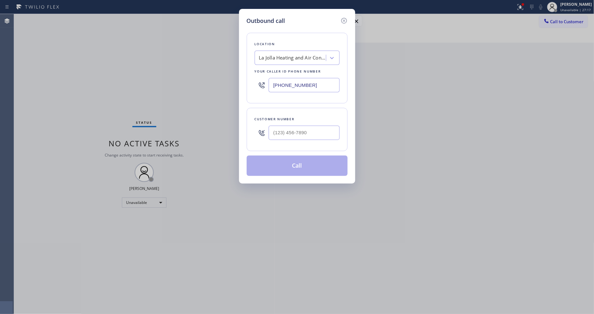
click at [285, 55] on div "La Jolla Heating and Air Conditioning" at bounding box center [292, 57] width 67 height 7
paste input "Appliance Repair Miramar"
type input "Appliance Repair Miramar"
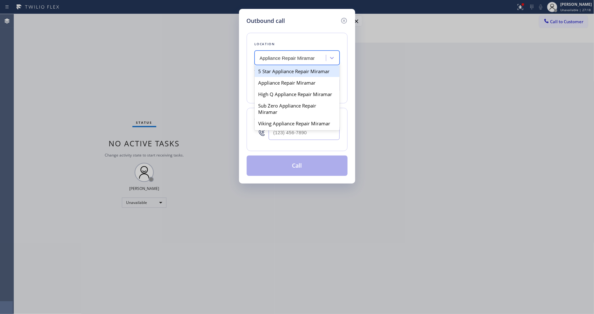
click at [276, 69] on div "5 Star Appliance Repair Miramar" at bounding box center [297, 71] width 85 height 11
type input "[PHONE_NUMBER]"
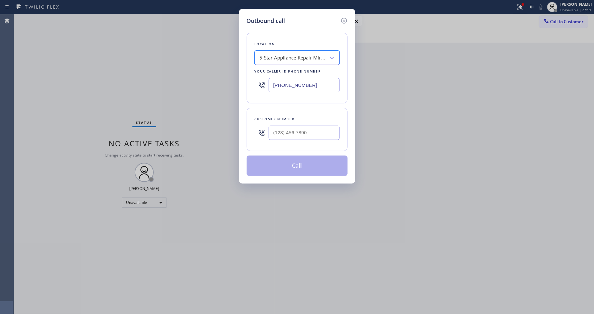
click at [269, 60] on div "5 Star Appliance Repair Miramar" at bounding box center [291, 58] width 69 height 11
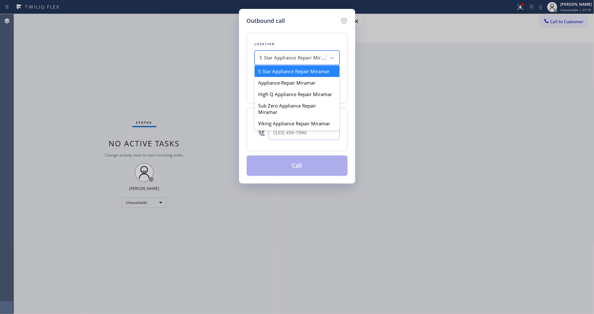
paste input "Appliance Repair Miramar"
type input "Appliance Repair Miramar"
click at [273, 81] on div "Appliance Repair Miramar" at bounding box center [297, 82] width 85 height 11
type input "[PHONE_NUMBER]"
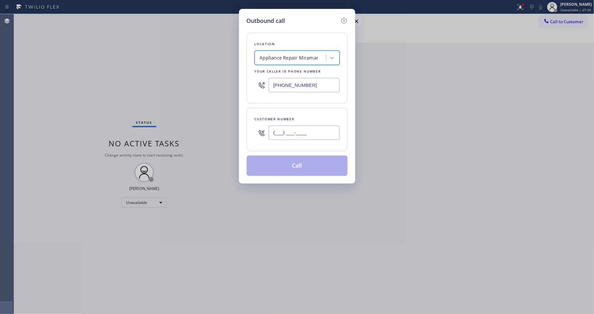
click at [285, 135] on input "(___) ___-____" at bounding box center [304, 133] width 71 height 14
paste input "619) 820-6928"
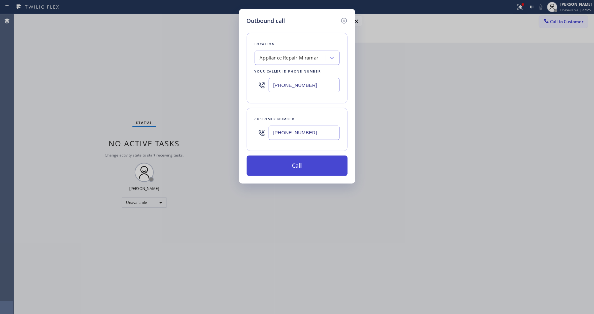
type input "[PHONE_NUMBER]"
click at [282, 167] on button "Call" at bounding box center [297, 166] width 101 height 20
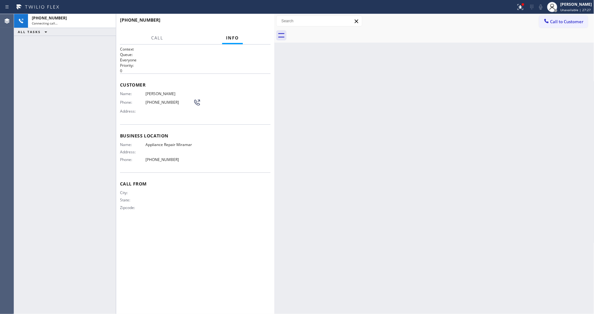
click at [503, 156] on div "Back to Dashboard Change Sender ID Customers Technicians Select a contact Outbo…" at bounding box center [434, 164] width 320 height 300
click at [108, 21] on icon at bounding box center [108, 21] width 8 height 8
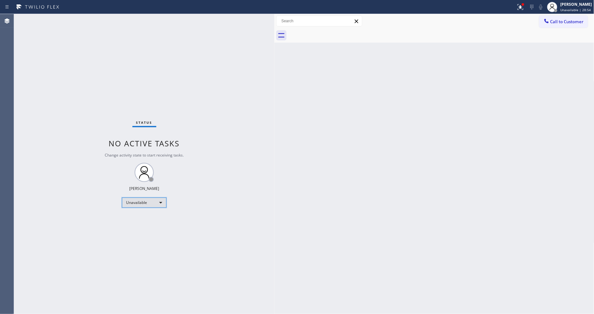
click at [137, 204] on div "Unavailable" at bounding box center [144, 203] width 45 height 10
click at [137, 220] on li "Available" at bounding box center [143, 220] width 43 height 8
click at [288, 193] on div "Back to Dashboard Change Sender ID Customers Technicians Select a contact Outbo…" at bounding box center [434, 164] width 320 height 300
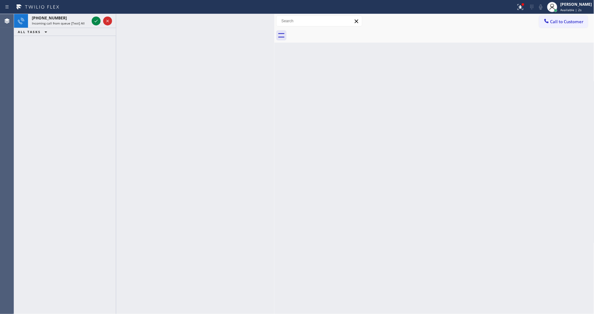
drag, startPoint x: 109, startPoint y: 19, endPoint x: 93, endPoint y: 81, distance: 64.2
click at [109, 19] on icon at bounding box center [108, 21] width 8 height 8
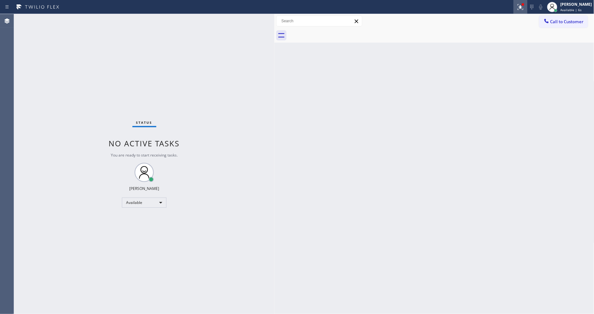
click at [523, 8] on icon at bounding box center [521, 7] width 6 height 6
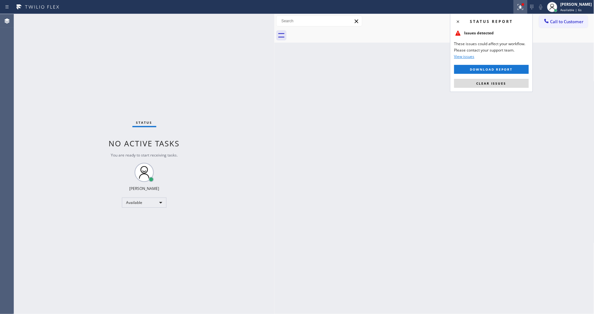
click at [502, 88] on div "Status report Issues detected These issues could affect your workflow. Please c…" at bounding box center [491, 53] width 83 height 78
click at [504, 86] on button "Clear issues" at bounding box center [491, 83] width 74 height 9
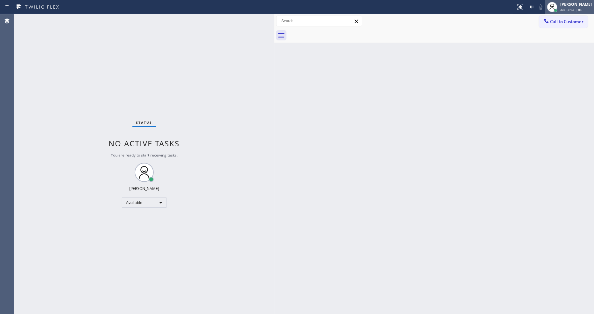
click at [574, 13] on div "[PERSON_NAME] Available | 8s" at bounding box center [569, 7] width 49 height 14
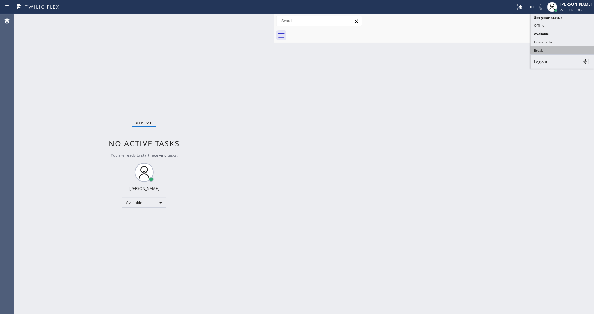
click at [559, 48] on button "Break" at bounding box center [563, 50] width 64 height 8
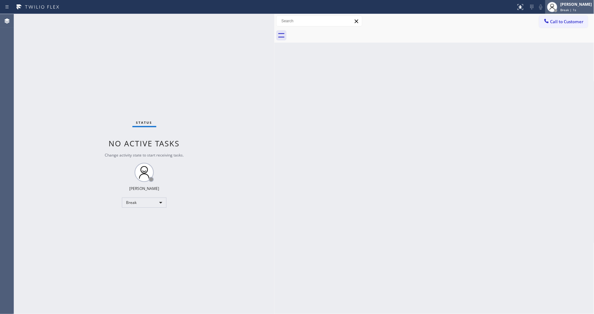
click at [567, 8] on span "Break | 1s" at bounding box center [568, 10] width 16 height 4
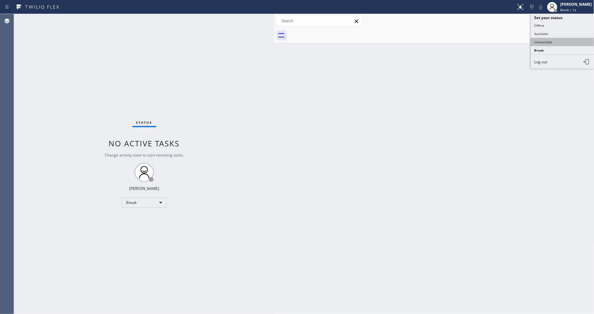
click at [553, 42] on button "Unavailable" at bounding box center [563, 42] width 64 height 8
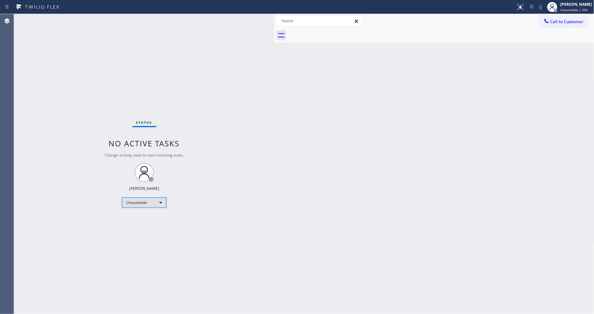
click at [146, 201] on div "Unavailable" at bounding box center [144, 203] width 45 height 10
click at [145, 218] on li "Available" at bounding box center [143, 220] width 43 height 8
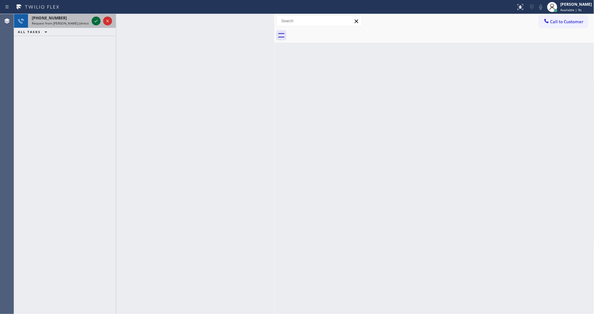
click at [96, 23] on icon at bounding box center [96, 21] width 8 height 8
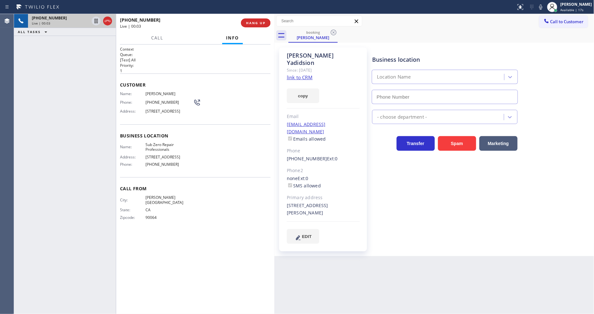
type input "[PHONE_NUMBER]"
click at [300, 74] on link "link to CRM" at bounding box center [300, 77] width 26 height 6
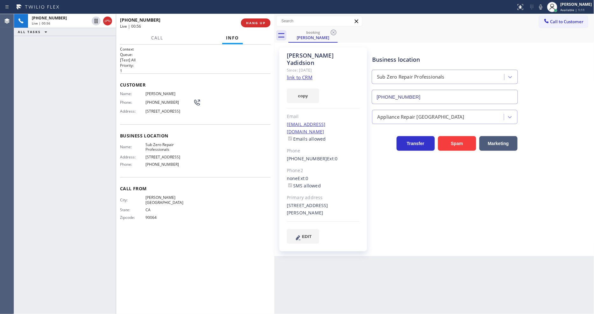
drag, startPoint x: 93, startPoint y: 20, endPoint x: 214, endPoint y: 20, distance: 120.3
click at [93, 20] on icon at bounding box center [96, 21] width 8 height 8
click at [545, 8] on icon at bounding box center [541, 7] width 8 height 8
click at [542, 9] on icon at bounding box center [540, 6] width 3 height 5
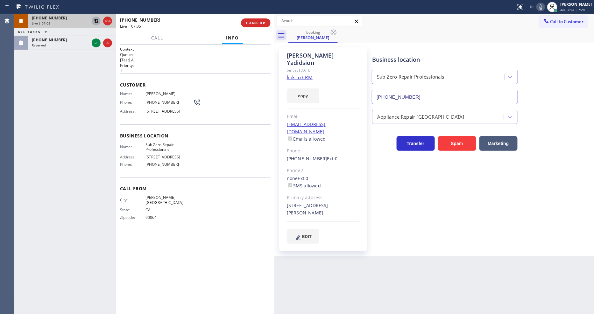
click at [96, 19] on icon at bounding box center [96, 21] width 4 height 4
click at [93, 41] on icon at bounding box center [96, 43] width 8 height 8
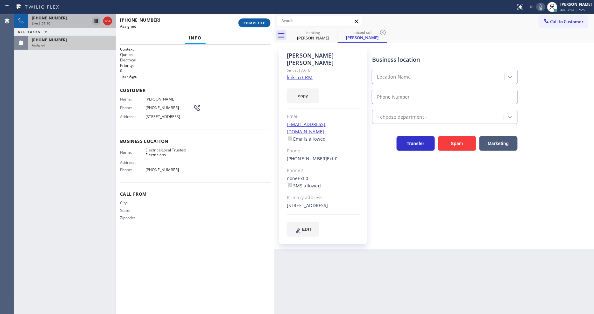
click at [254, 24] on span "COMPLETE" at bounding box center [254, 23] width 22 height 4
type input "[PHONE_NUMBER]"
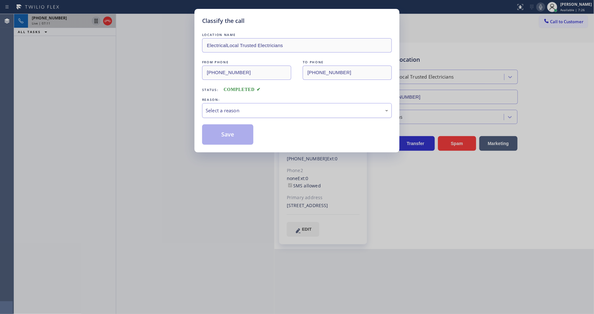
click at [242, 107] on div "Select a reason" at bounding box center [297, 110] width 183 height 7
click at [233, 136] on button "Save" at bounding box center [227, 134] width 51 height 20
drag, startPoint x: 233, startPoint y: 136, endPoint x: 223, endPoint y: 155, distance: 21.1
click at [232, 136] on button "Save" at bounding box center [227, 134] width 51 height 20
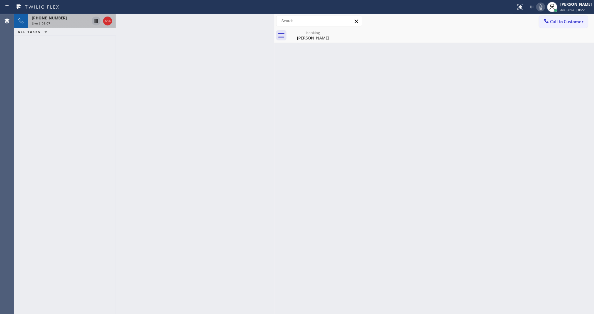
click at [565, 8] on span "Available | 8:22" at bounding box center [572, 10] width 25 height 4
click at [551, 43] on button "Unavailable" at bounding box center [563, 42] width 64 height 8
click at [60, 23] on div "Live | 08:12" at bounding box center [60, 23] width 57 height 4
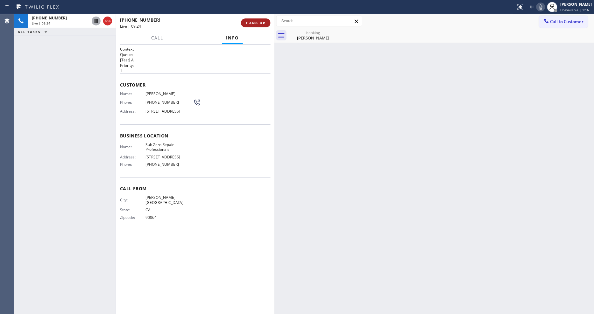
click at [258, 24] on span "HANG UP" at bounding box center [255, 23] width 19 height 4
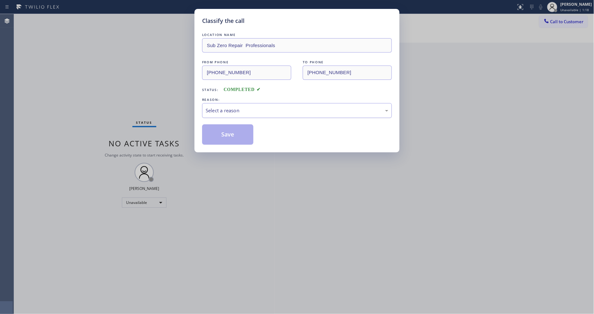
click at [231, 108] on div "Select a reason" at bounding box center [297, 110] width 183 height 7
click at [219, 132] on button "Save" at bounding box center [227, 134] width 51 height 20
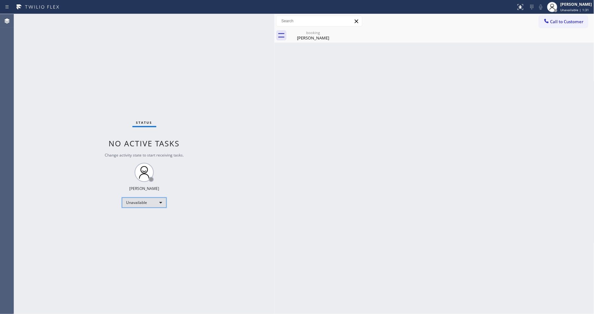
click at [144, 205] on div "Unavailable" at bounding box center [144, 203] width 45 height 10
click at [139, 218] on li "Available" at bounding box center [143, 220] width 43 height 8
click at [328, 42] on div "booking [PERSON_NAME]" at bounding box center [313, 35] width 48 height 14
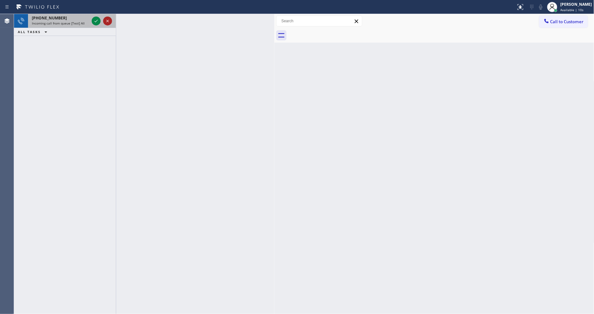
click at [109, 21] on icon at bounding box center [108, 21] width 8 height 8
click at [96, 19] on icon at bounding box center [96, 21] width 8 height 8
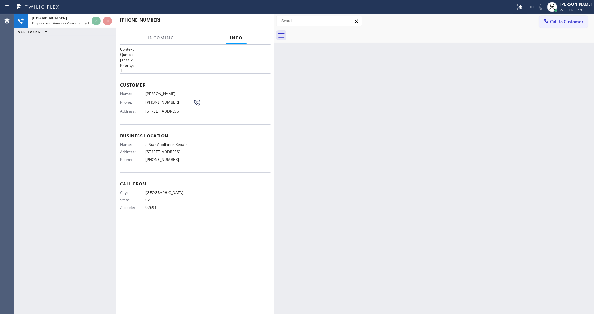
click at [157, 122] on div "Customer Name: [PERSON_NAME] Phone: [PHONE_NUMBER] Address: [STREET_ADDRESS]" at bounding box center [195, 99] width 151 height 51
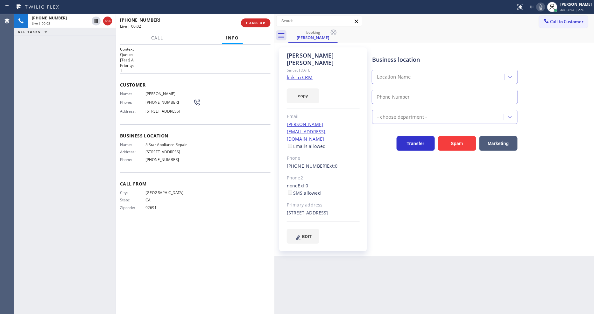
type input "[PHONE_NUMBER]"
click at [416, 183] on div "Business location 5 Star Appliance Repair [PHONE_NUMBER] 5 Star Appliance Trans…" at bounding box center [482, 145] width 222 height 193
click at [260, 23] on span "HANG UP" at bounding box center [255, 23] width 19 height 4
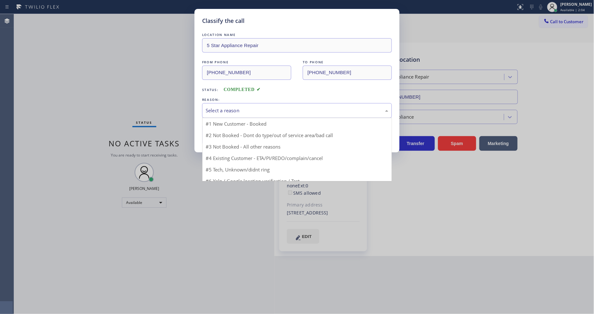
click at [243, 107] on div "Select a reason" at bounding box center [297, 110] width 183 height 7
drag, startPoint x: 227, startPoint y: 145, endPoint x: 230, endPoint y: 129, distance: 16.4
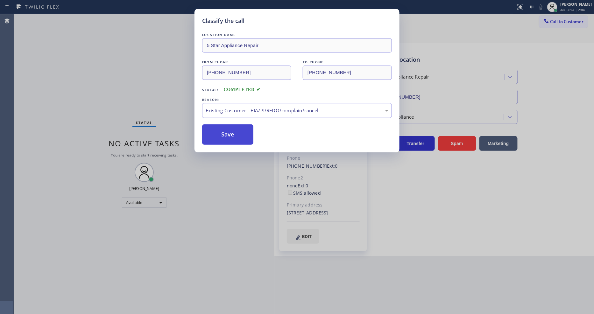
click at [230, 125] on button "Save" at bounding box center [227, 134] width 51 height 20
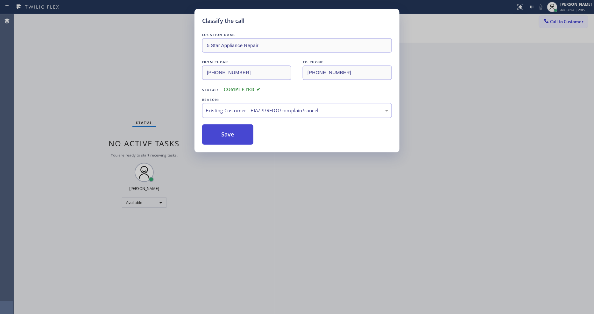
click at [230, 125] on button "Save" at bounding box center [227, 134] width 51 height 20
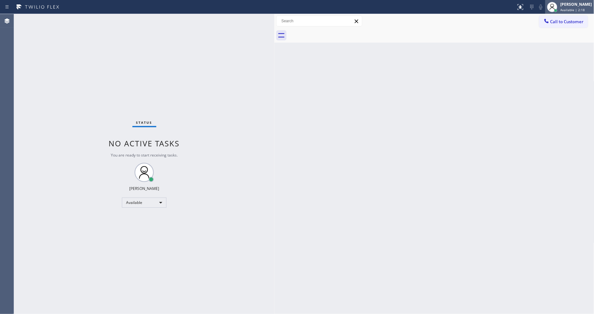
click at [575, 4] on div "[PERSON_NAME]" at bounding box center [576, 4] width 32 height 5
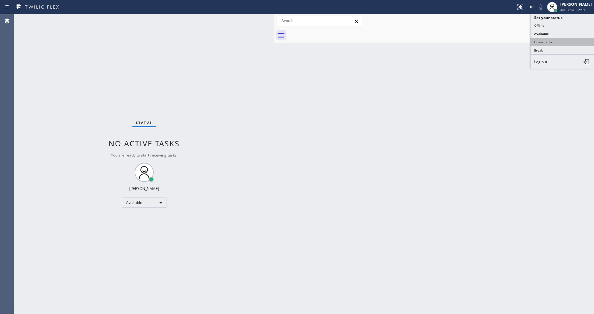
click at [551, 43] on button "Unavailable" at bounding box center [563, 42] width 64 height 8
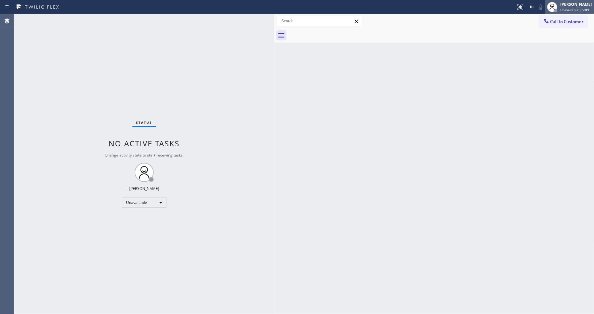
click at [556, 8] on icon at bounding box center [552, 7] width 8 height 8
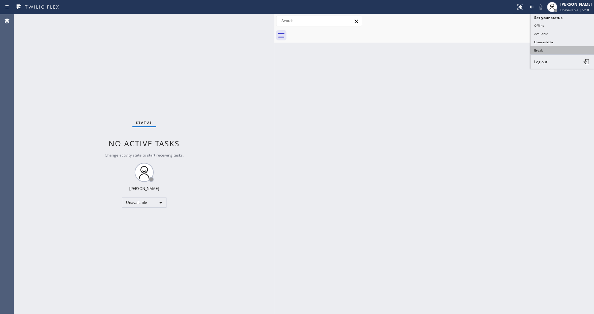
click at [550, 50] on button "Break" at bounding box center [563, 50] width 64 height 8
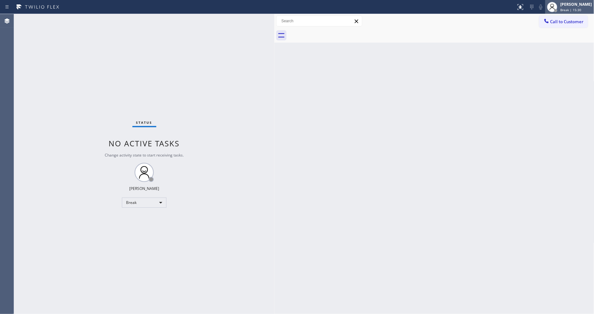
click at [565, 4] on div "[PERSON_NAME]" at bounding box center [576, 4] width 32 height 5
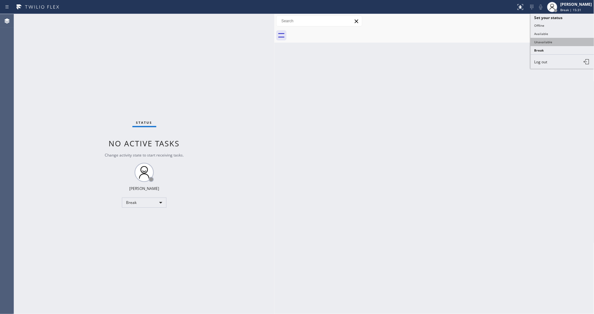
click at [551, 43] on button "Unavailable" at bounding box center [563, 42] width 64 height 8
